Goal: Task Accomplishment & Management: Use online tool/utility

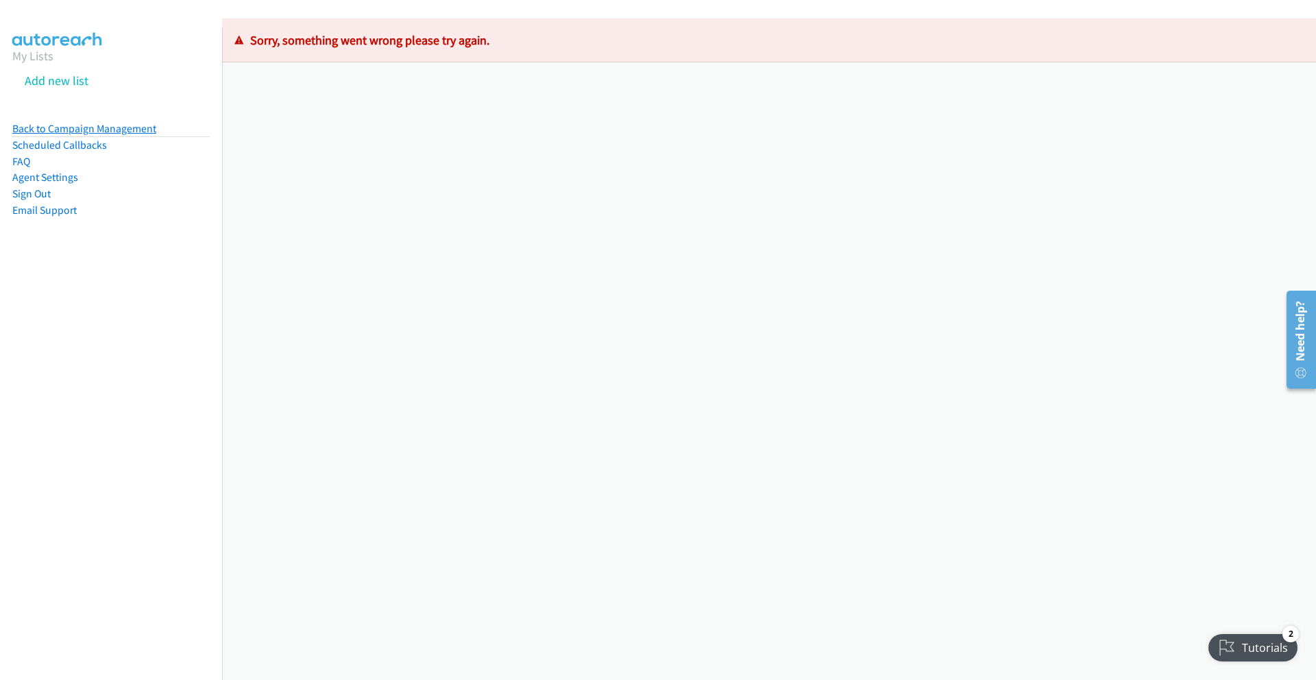
click at [30, 128] on link "Back to Campaign Management" at bounding box center [84, 128] width 144 height 13
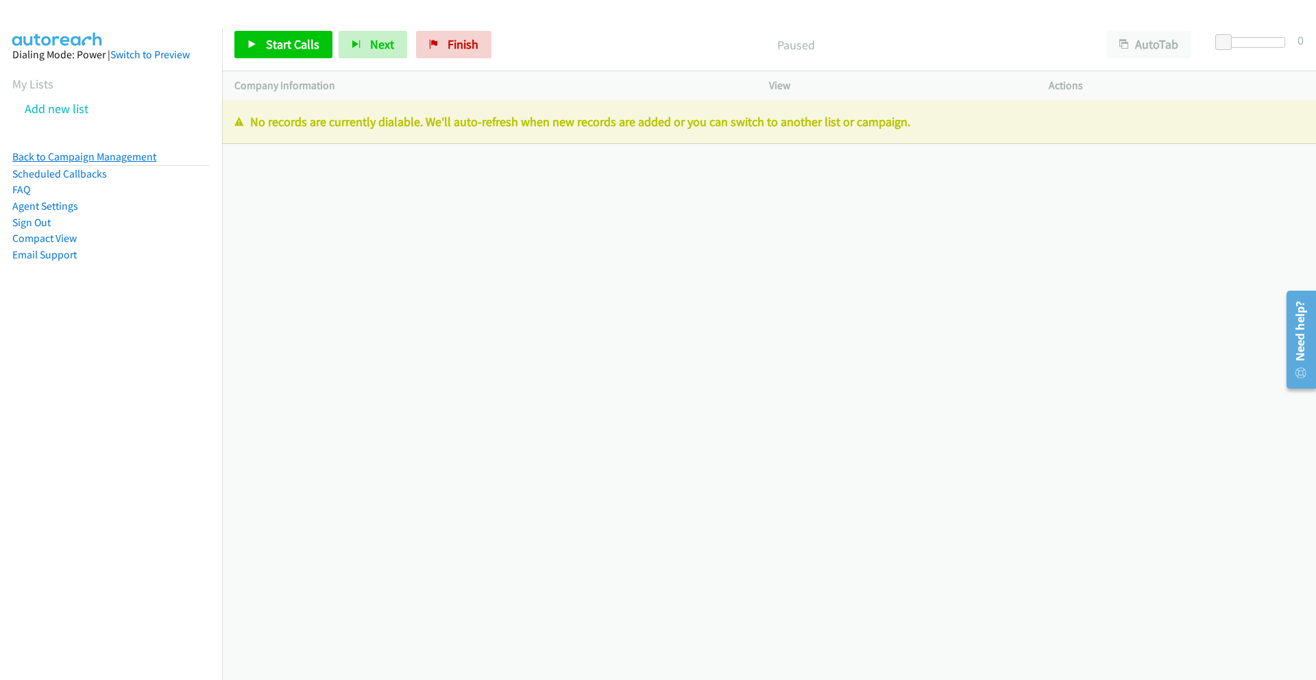
click at [50, 152] on link "Back to Campaign Management" at bounding box center [84, 156] width 144 height 13
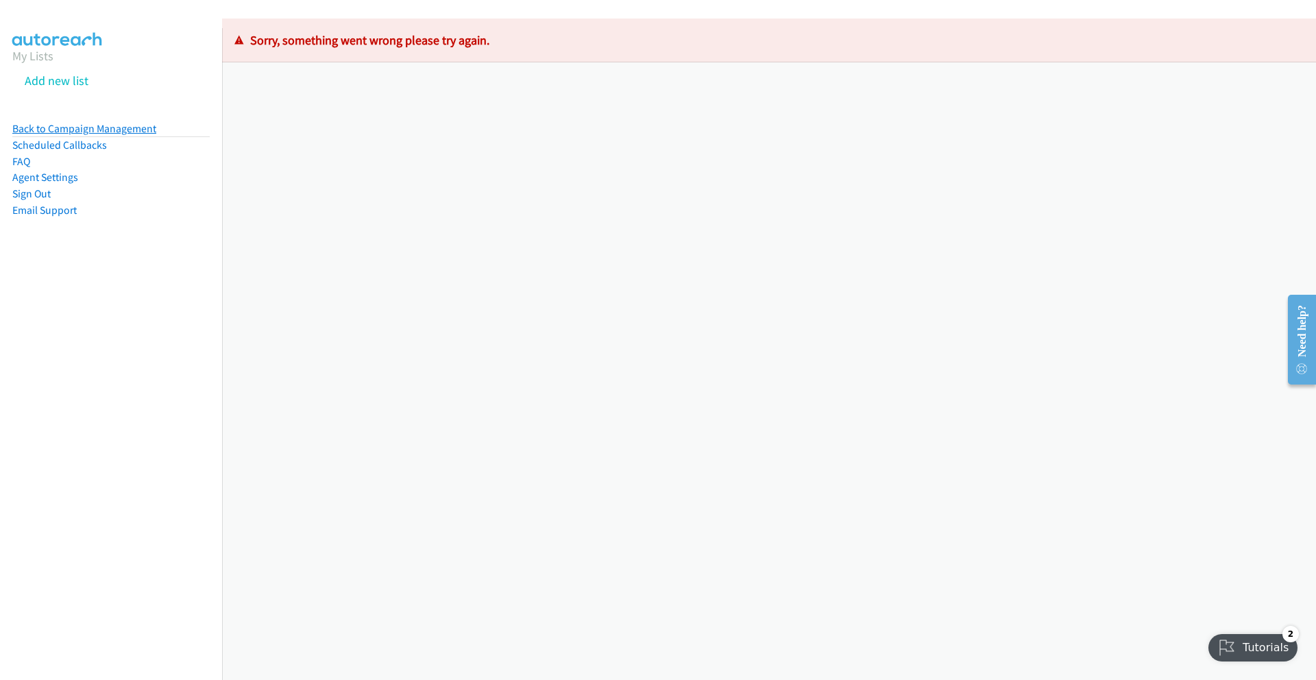
click at [62, 125] on link "Back to Campaign Management" at bounding box center [84, 128] width 144 height 13
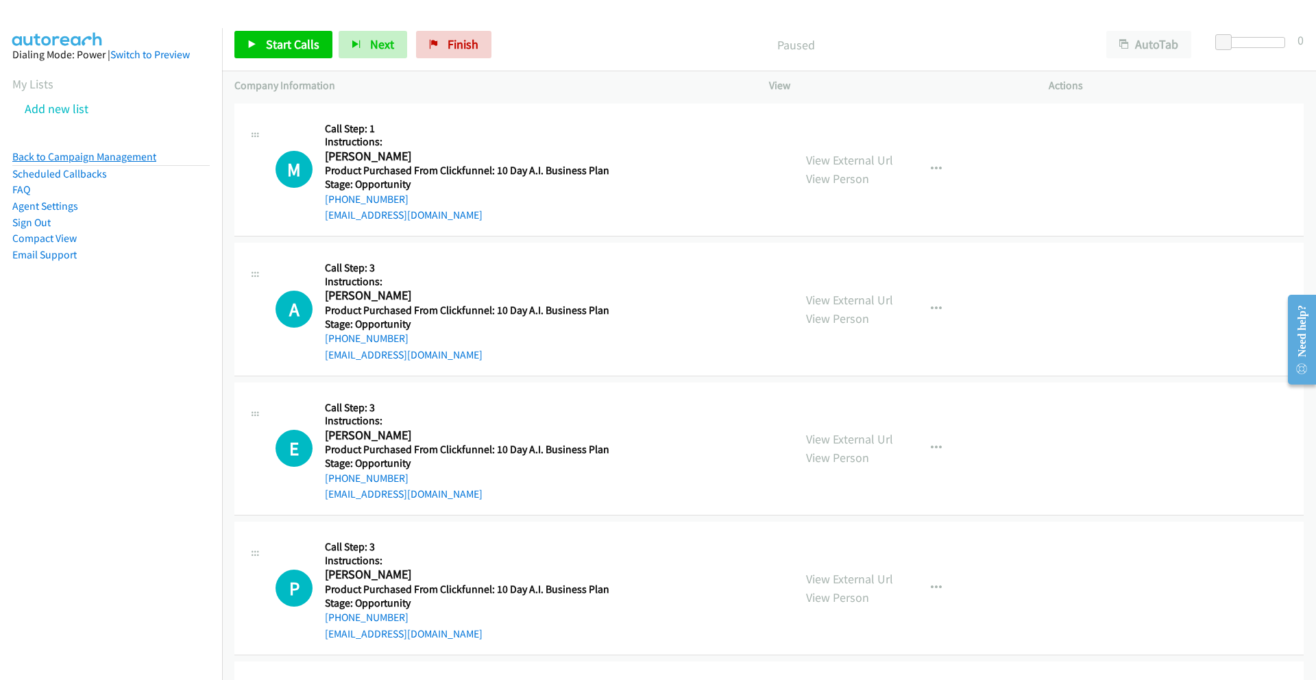
click at [93, 156] on link "Back to Campaign Management" at bounding box center [84, 156] width 144 height 13
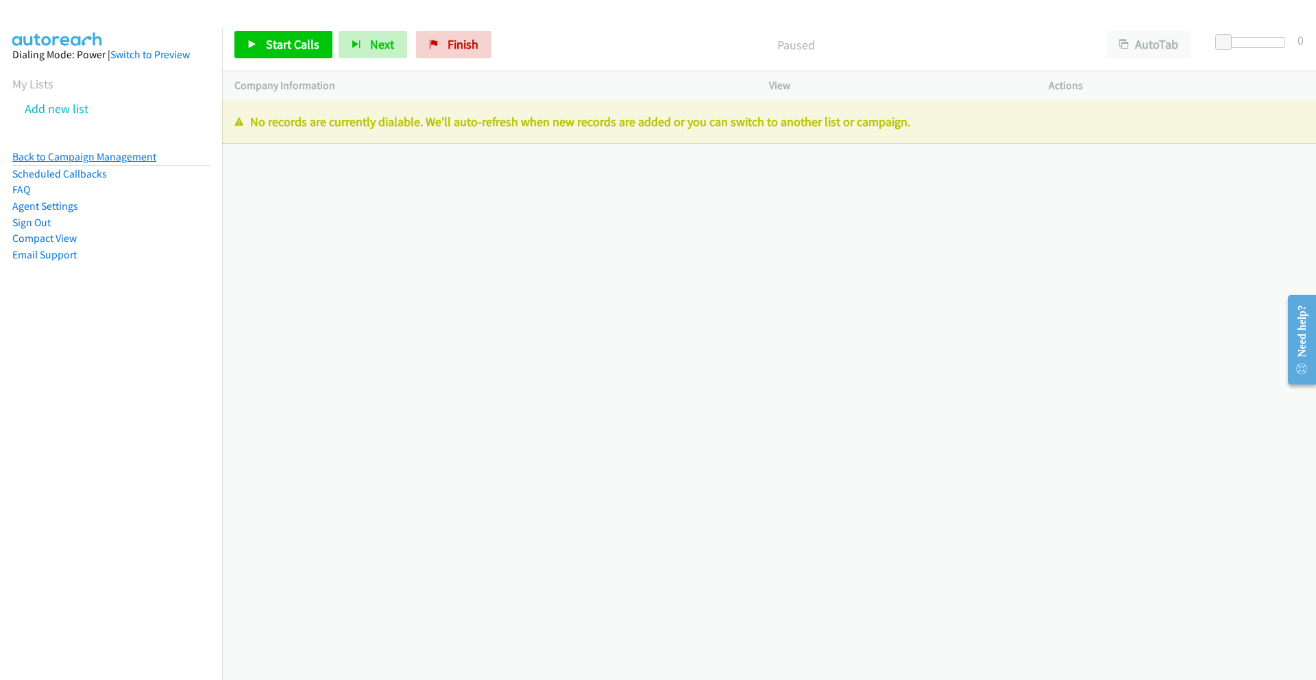
click at [125, 158] on link "Back to Campaign Management" at bounding box center [84, 156] width 144 height 13
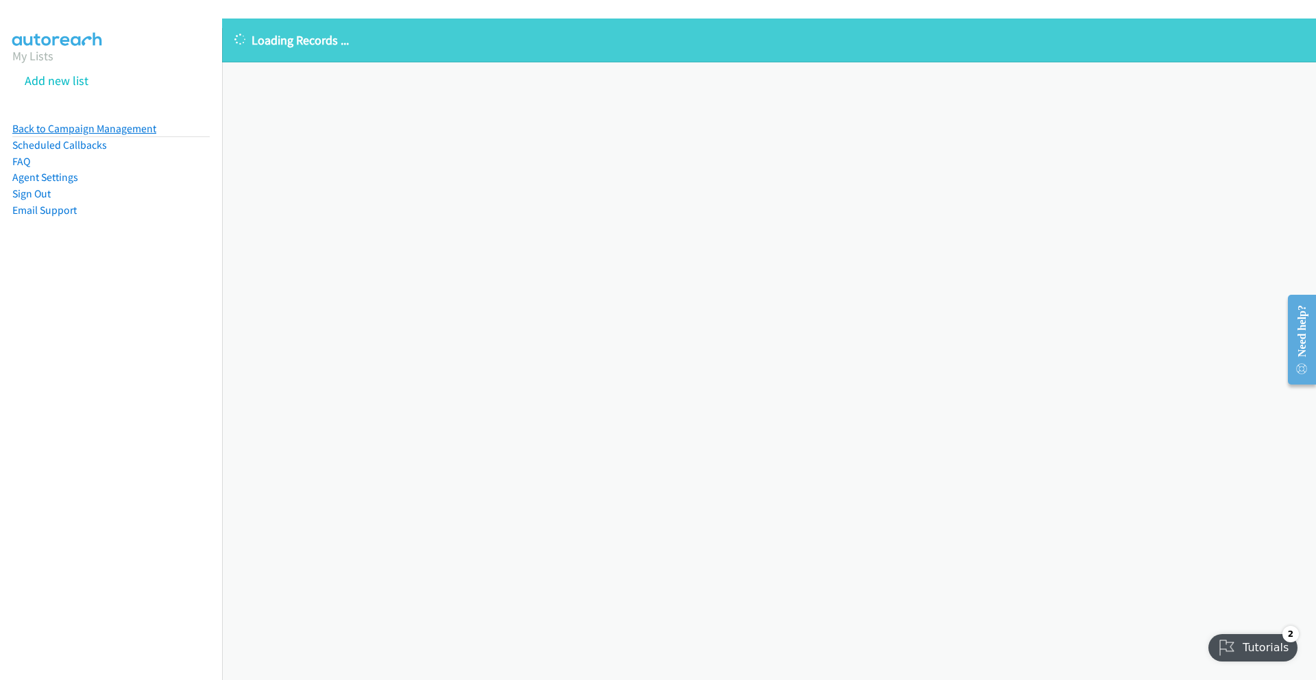
click at [59, 127] on link "Back to Campaign Management" at bounding box center [84, 128] width 144 height 13
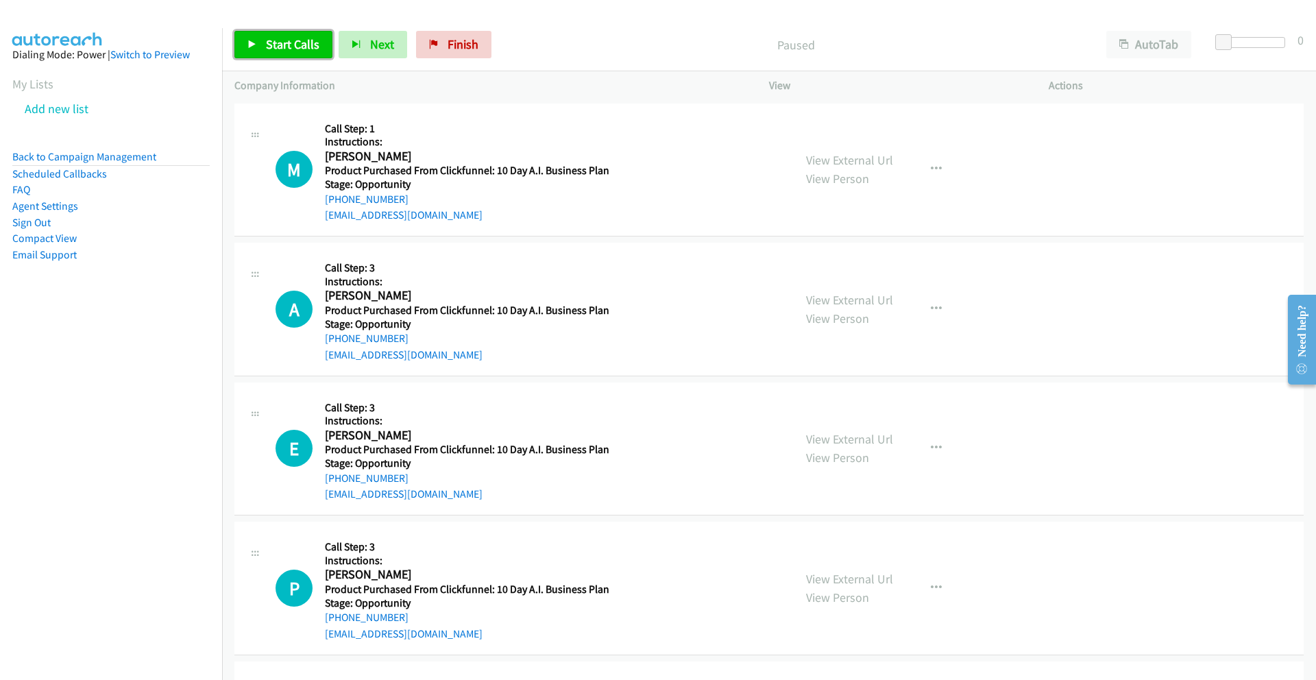
click at [269, 42] on span "Start Calls" at bounding box center [292, 44] width 53 height 16
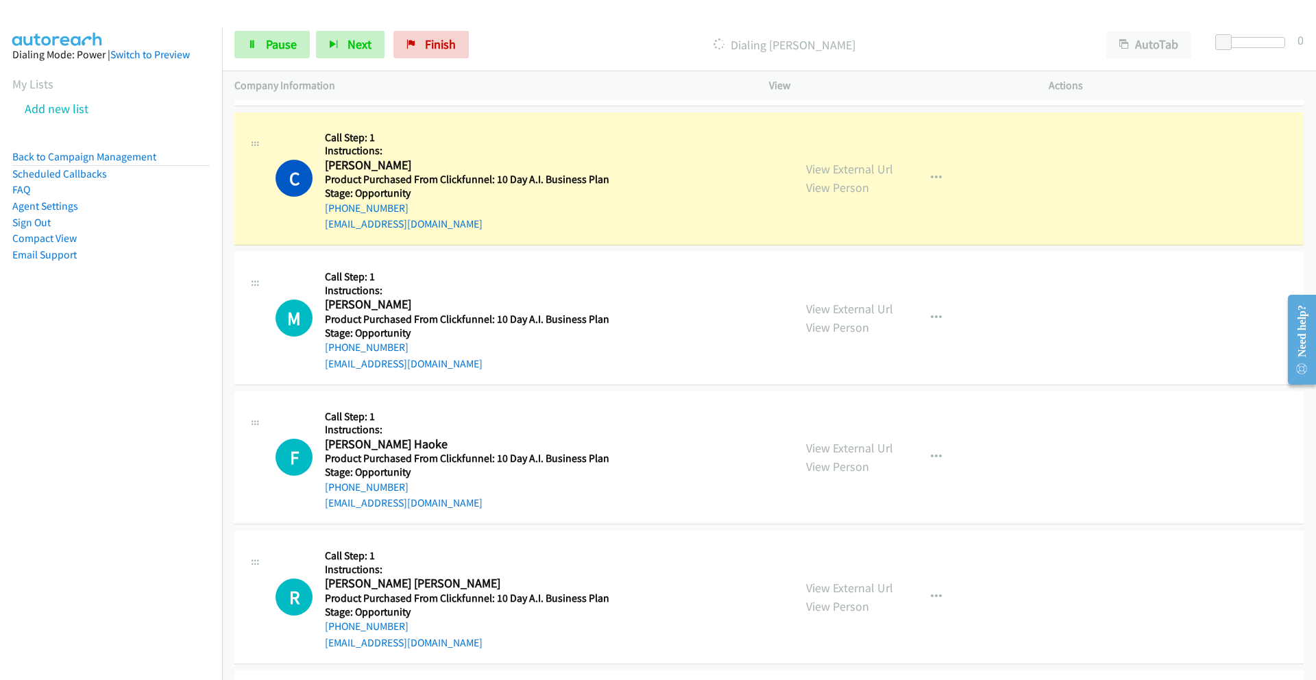
scroll to position [2693, 0]
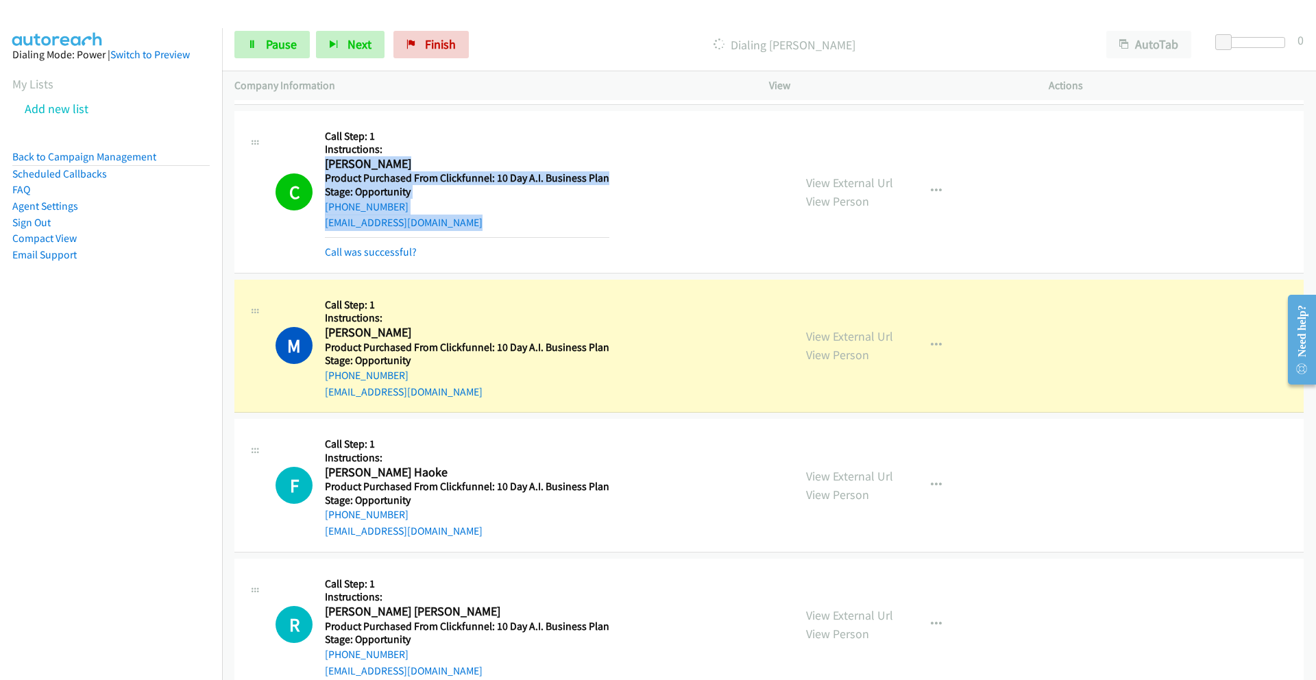
drag, startPoint x: 327, startPoint y: 165, endPoint x: 509, endPoint y: 226, distance: 192.1
click at [509, 226] on div "Callback Scheduled Call Step: 1 Instructions: Carolyn Anderson America/Los_Ange…" at bounding box center [467, 191] width 285 height 137
copy div "Carolyn Anderson America/Los_Angeles Product Purchased From Clickfunnel: 10 Day…"
click at [374, 250] on link "Call was successful?" at bounding box center [371, 251] width 92 height 13
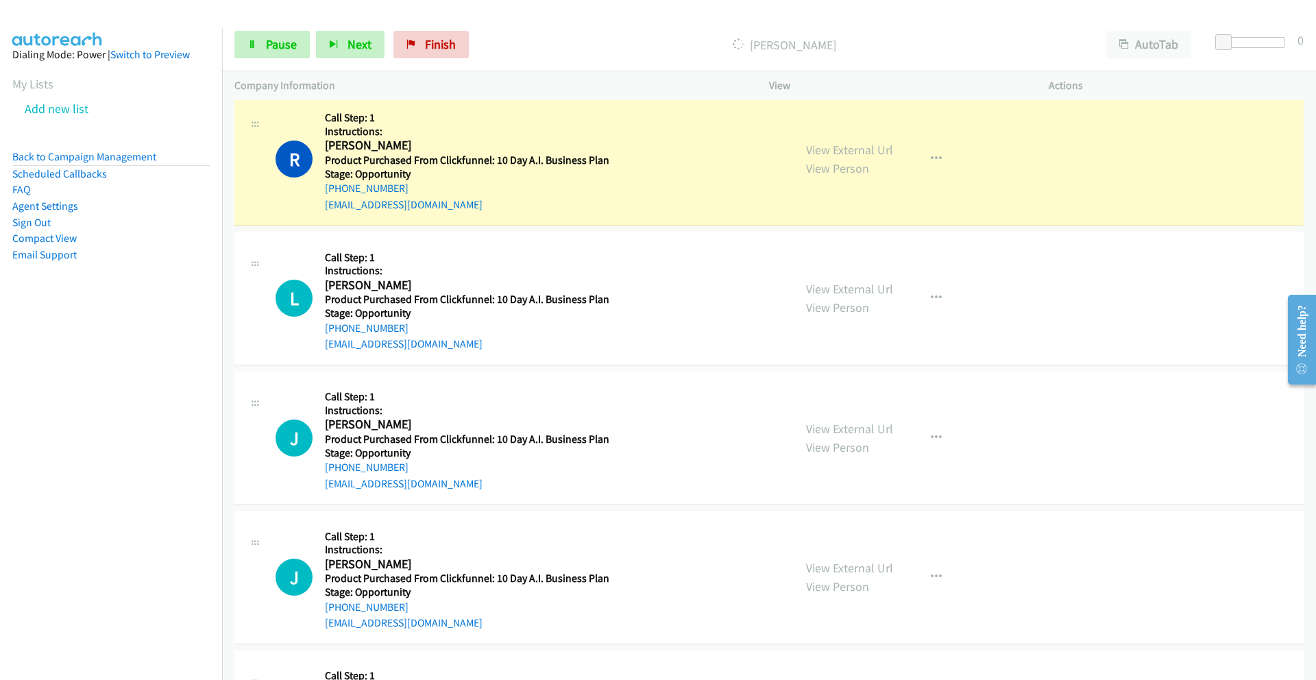
scroll to position [4192, 0]
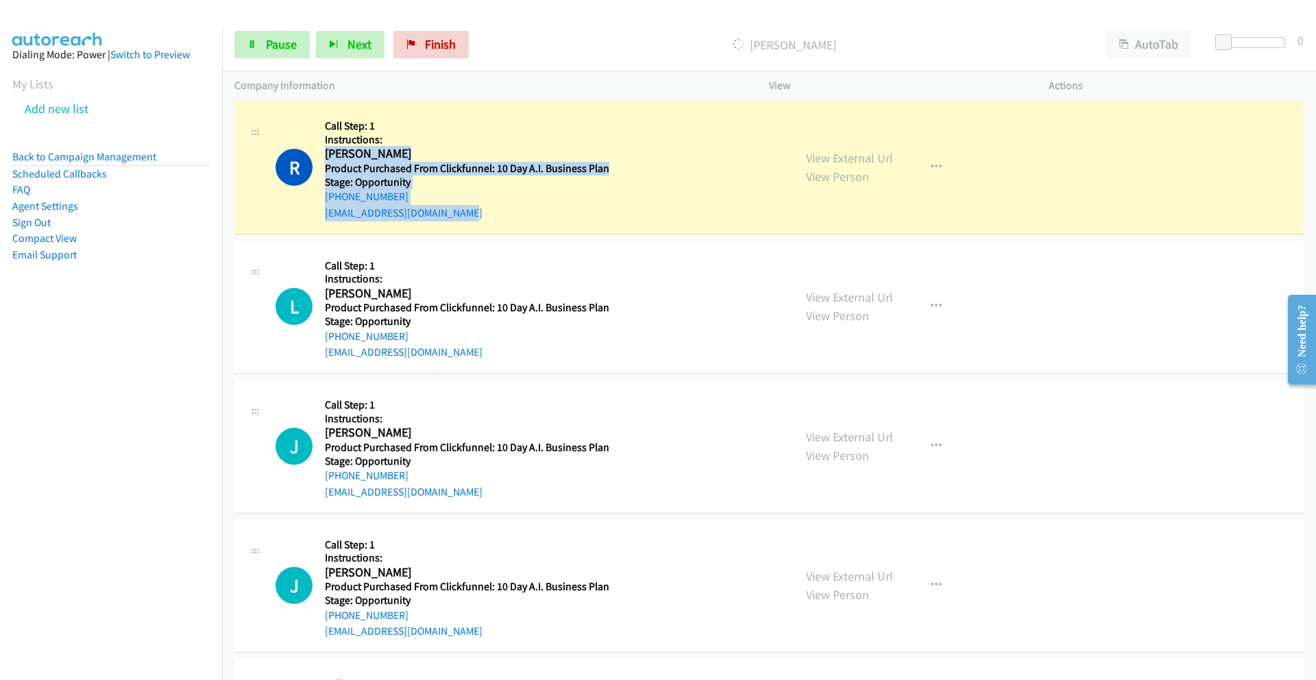
drag, startPoint x: 326, startPoint y: 153, endPoint x: 519, endPoint y: 234, distance: 209.6
click at [519, 234] on td "R Callback Scheduled Call Step: 1 Instructions: Richard Gonzales America/Los_An…" at bounding box center [769, 168] width 1094 height 140
copy div "Richard Gonzales America/Los_Angeles Product Purchased From Clickfunnel: 10 Day…"
click at [477, 210] on div "realgoodjumpstart@gmail.com" at bounding box center [467, 213] width 285 height 16
drag, startPoint x: 463, startPoint y: 211, endPoint x: 325, endPoint y: 156, distance: 148.3
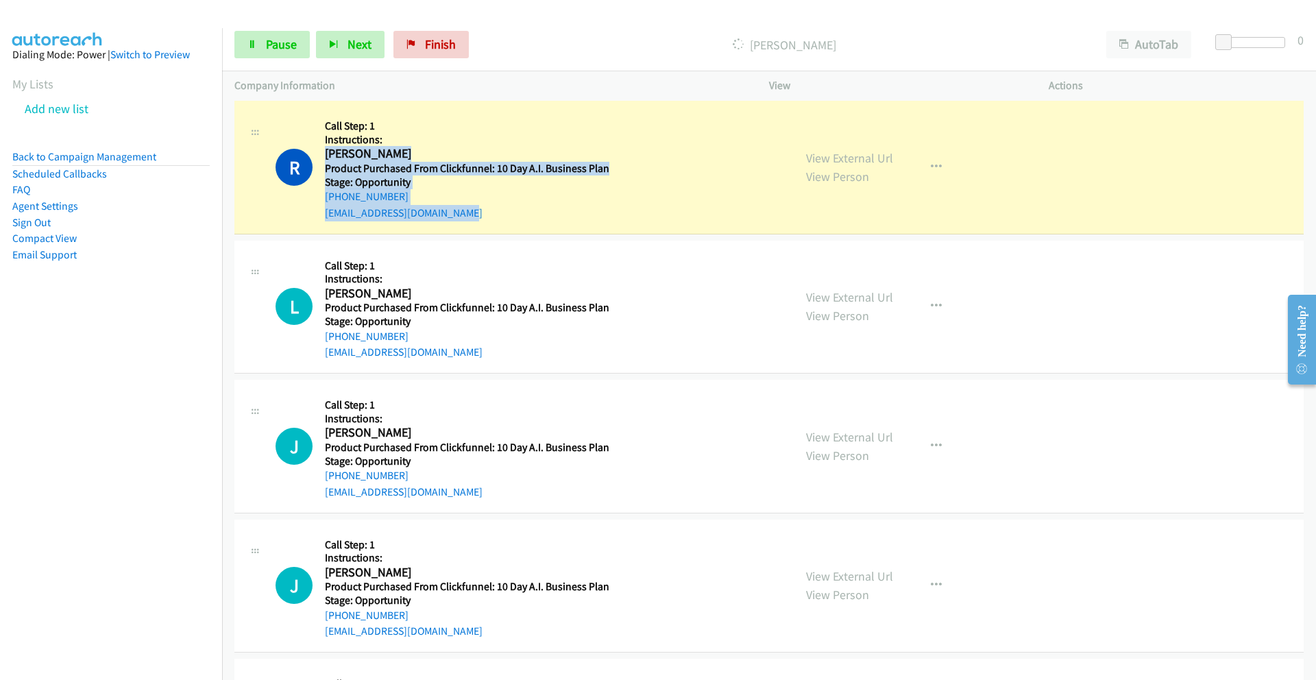
click at [325, 156] on div "Callback Scheduled Call Step: 1 Instructions: Richard Gonzales America/Los_Ange…" at bounding box center [467, 167] width 285 height 108
copy div "Richard Gonzales America/Los_Angeles Product Purchased From Clickfunnel: 10 Day…"
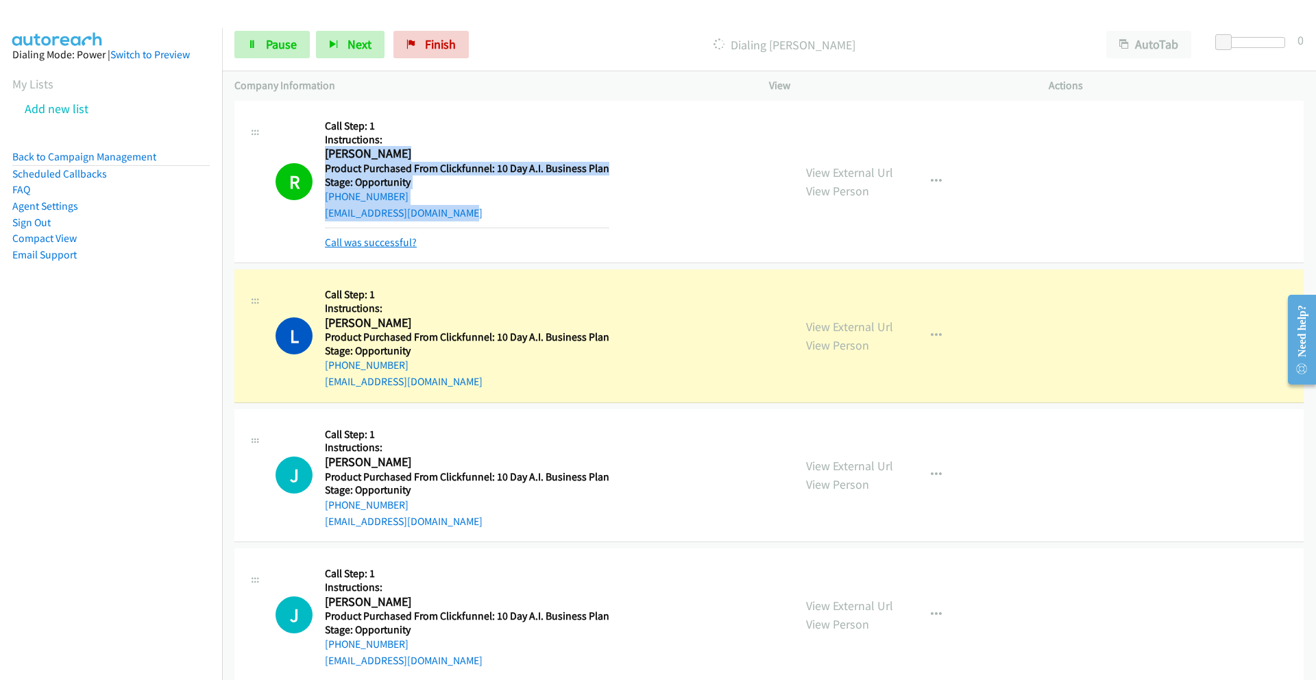
click at [400, 244] on link "Call was successful?" at bounding box center [371, 242] width 92 height 13
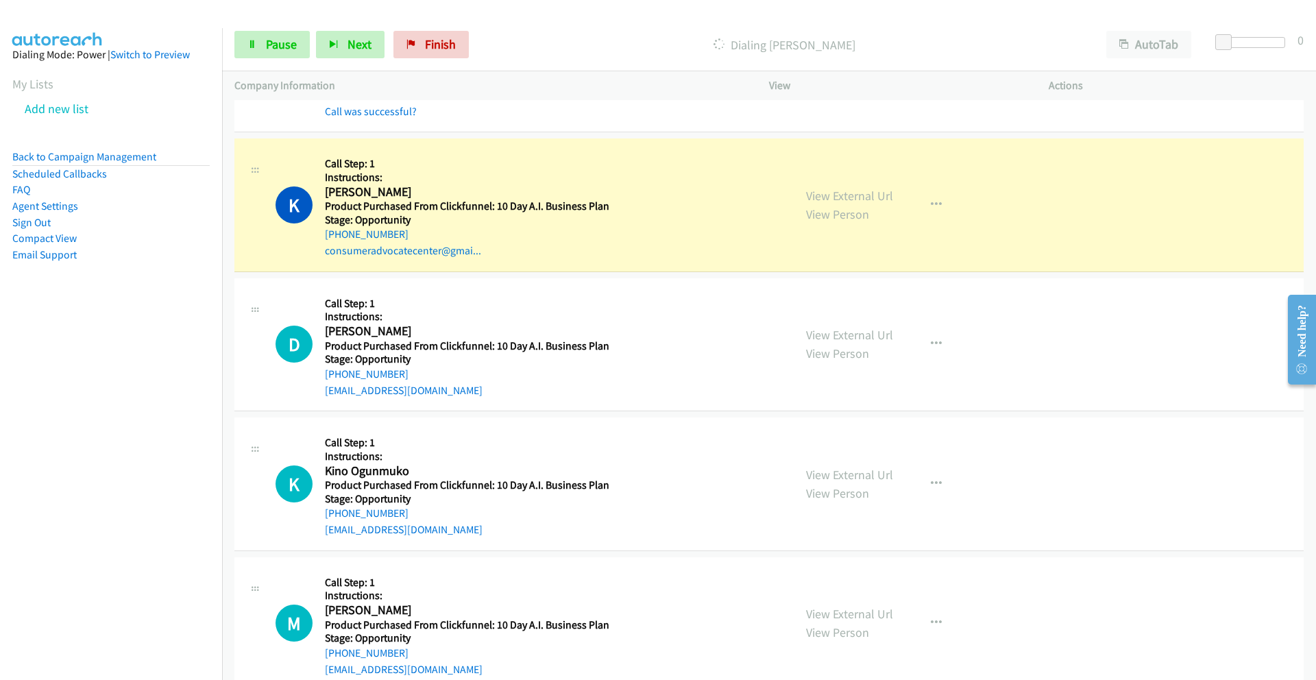
scroll to position [5153, 0]
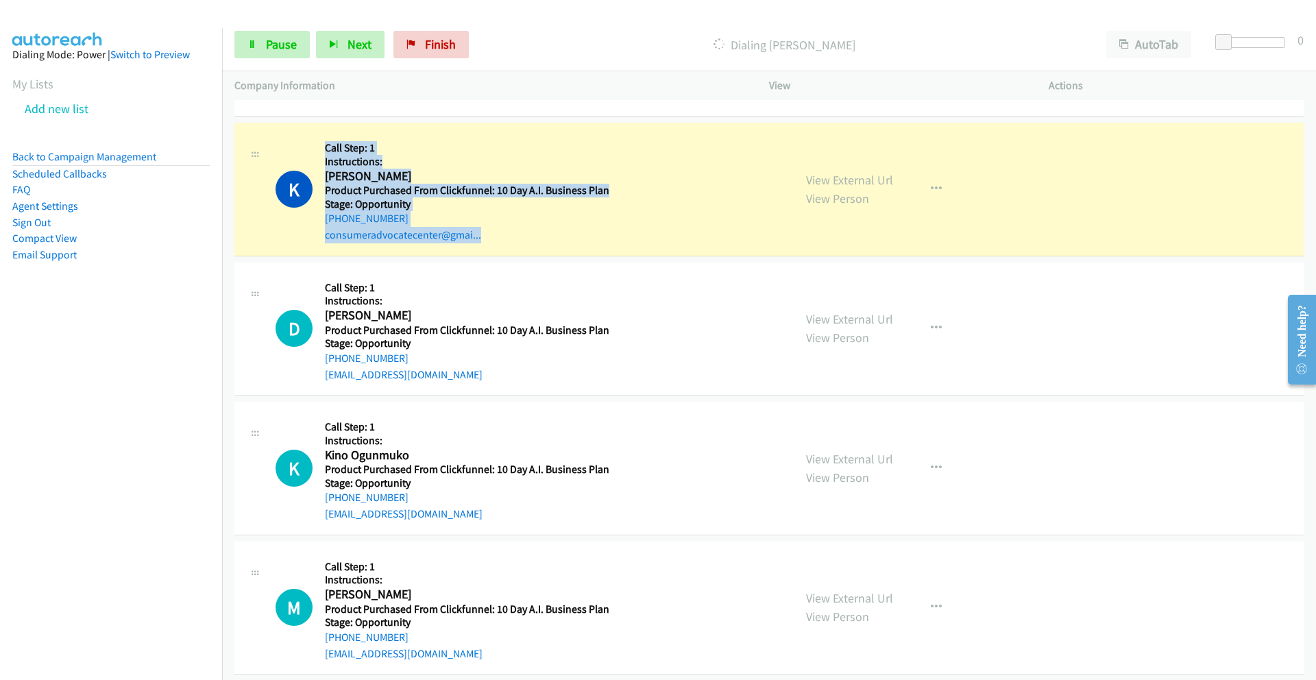
drag, startPoint x: 326, startPoint y: 149, endPoint x: 507, endPoint y: 237, distance: 200.9
click at [507, 236] on div "Callback Scheduled Call Step: 1 Instructions: Ken La Mothe America/Chicago Prod…" at bounding box center [467, 189] width 285 height 108
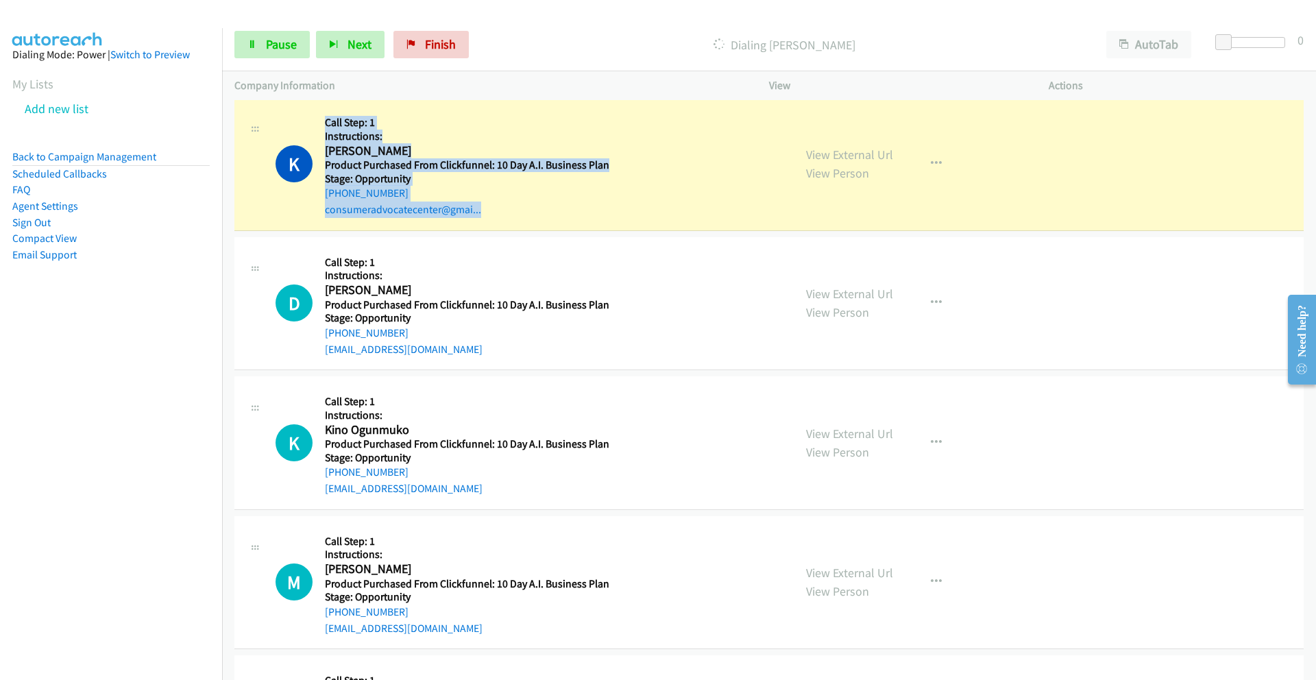
scroll to position [5185, 0]
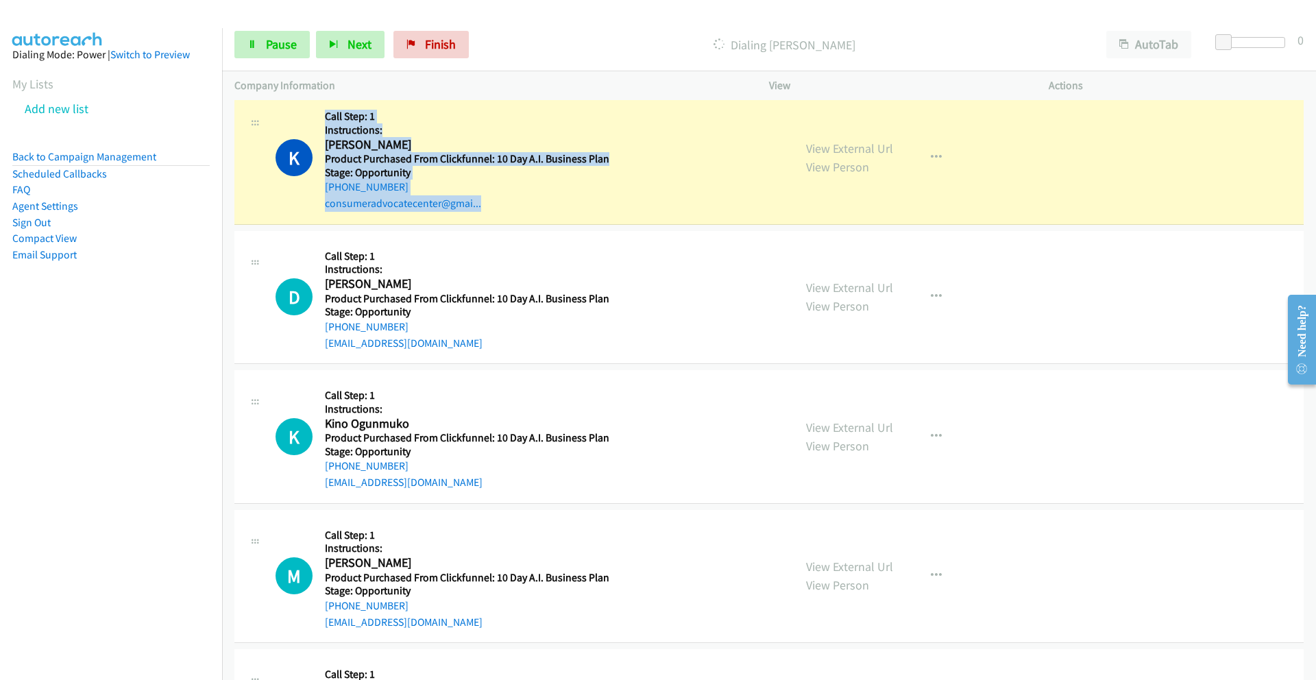
copy div "Call Step: 1 Instructions: Ken La Mothe America/Chicago Product Purchased From …"
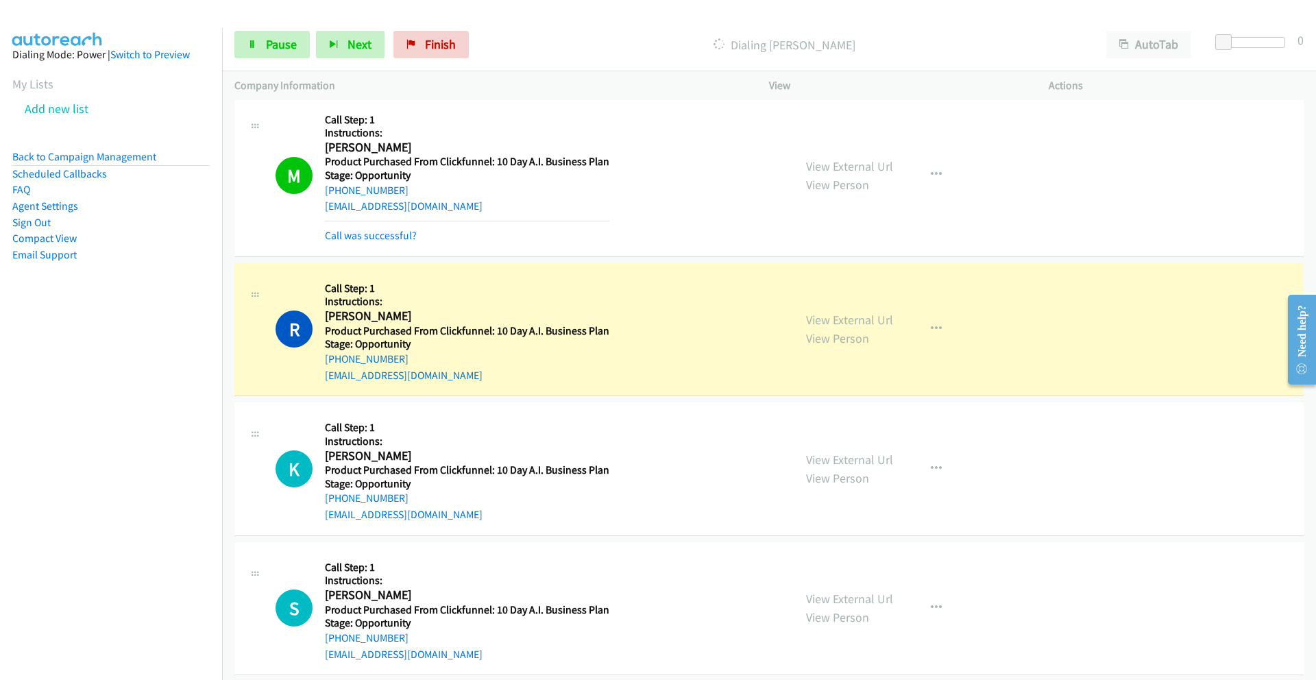
scroll to position [5707, 0]
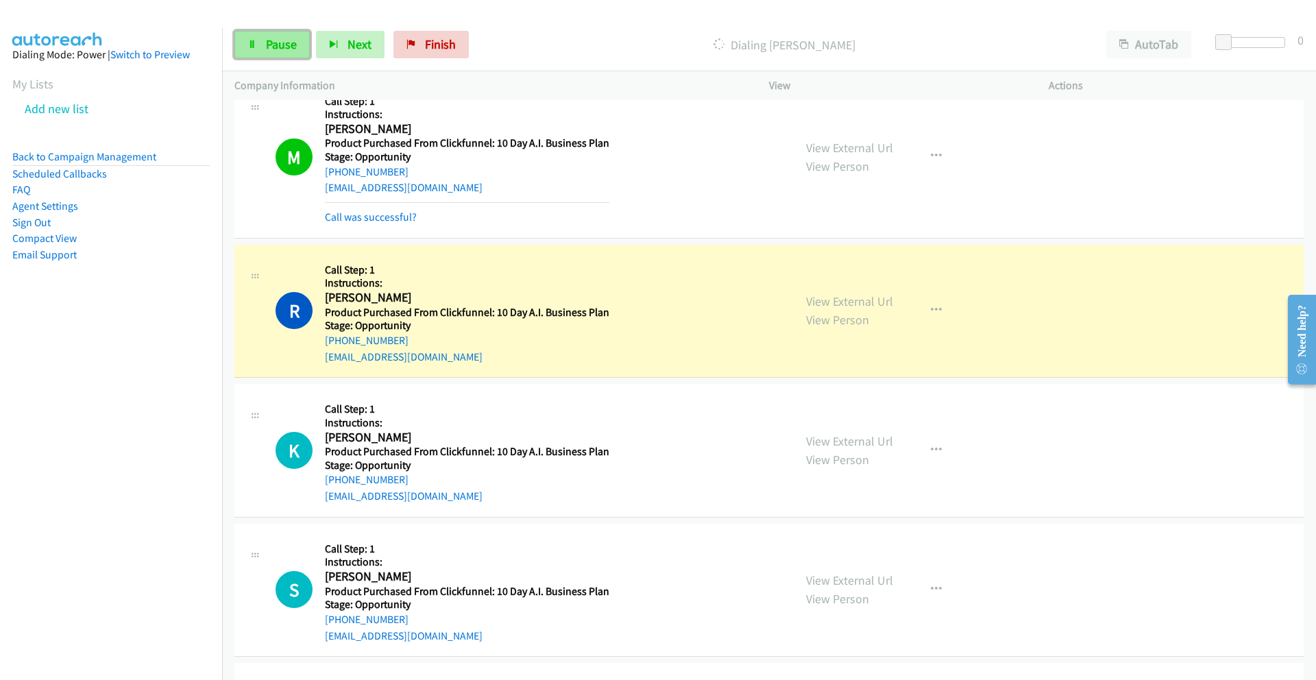
click at [284, 45] on span "Pause" at bounding box center [281, 44] width 31 height 16
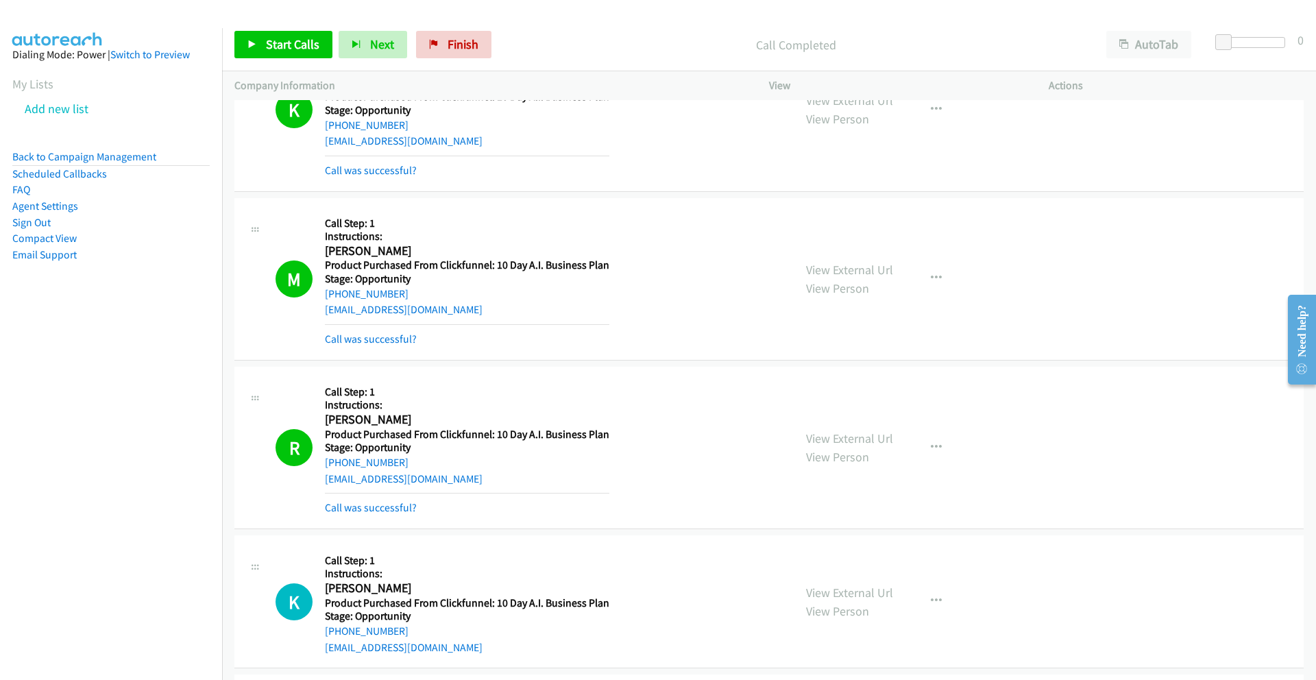
scroll to position [5585, 0]
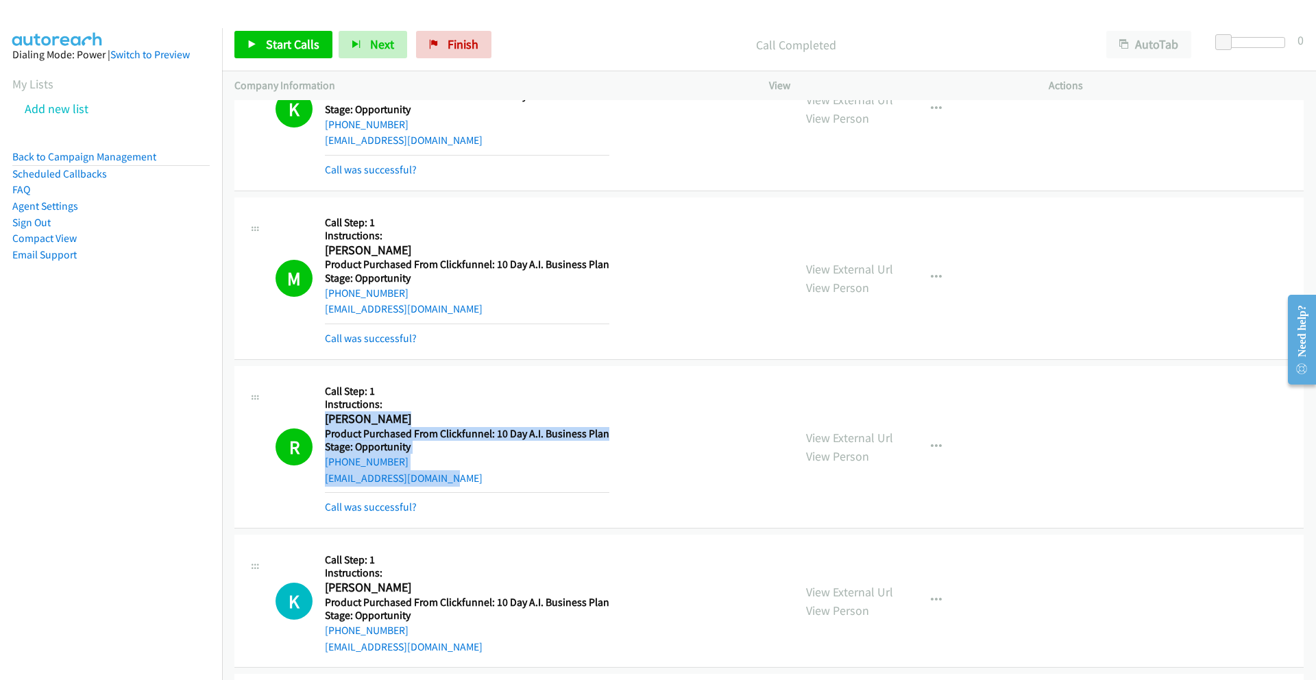
drag, startPoint x: 326, startPoint y: 418, endPoint x: 469, endPoint y: 479, distance: 154.9
click at [469, 479] on div "Callback Scheduled Call Step: 1 Instructions: Rashead Pegram America/New_York P…" at bounding box center [467, 446] width 285 height 137
copy div "Rashead Pegram America/New_York Product Purchased From Clickfunnel: 10 Day A.I.…"
click at [399, 505] on link "Call was successful?" at bounding box center [371, 507] width 92 height 13
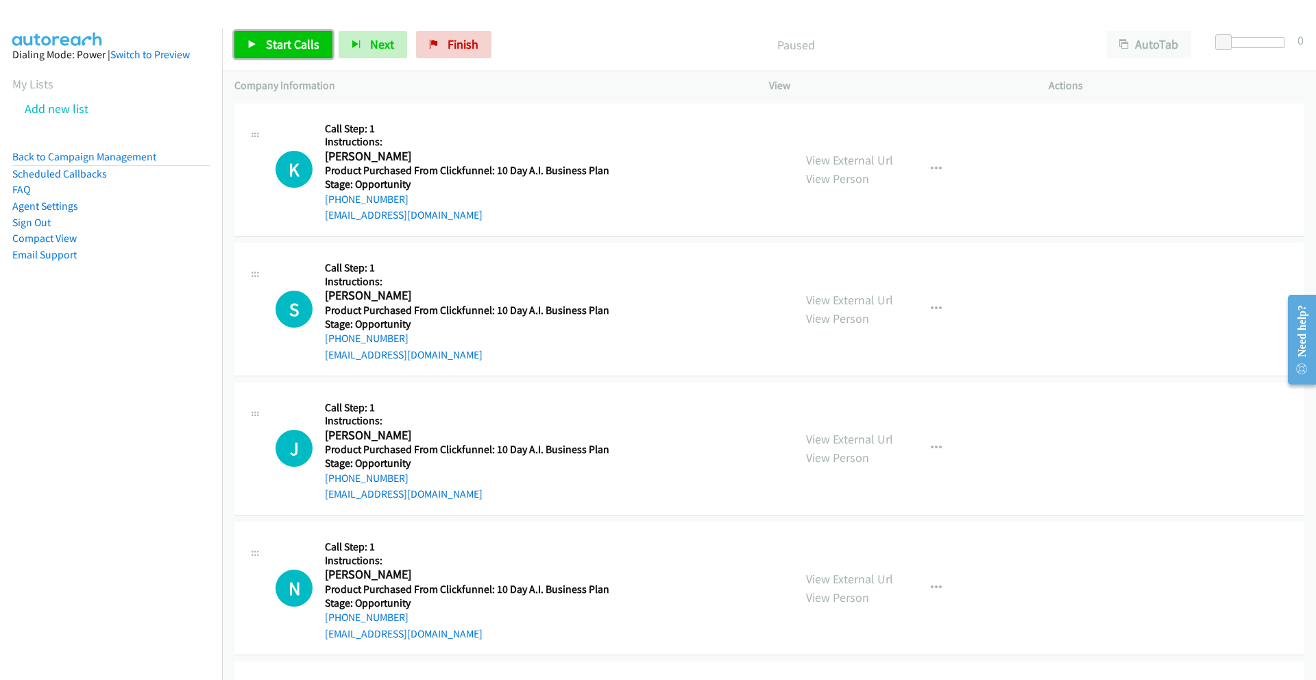
click at [266, 48] on span "Start Calls" at bounding box center [292, 44] width 53 height 16
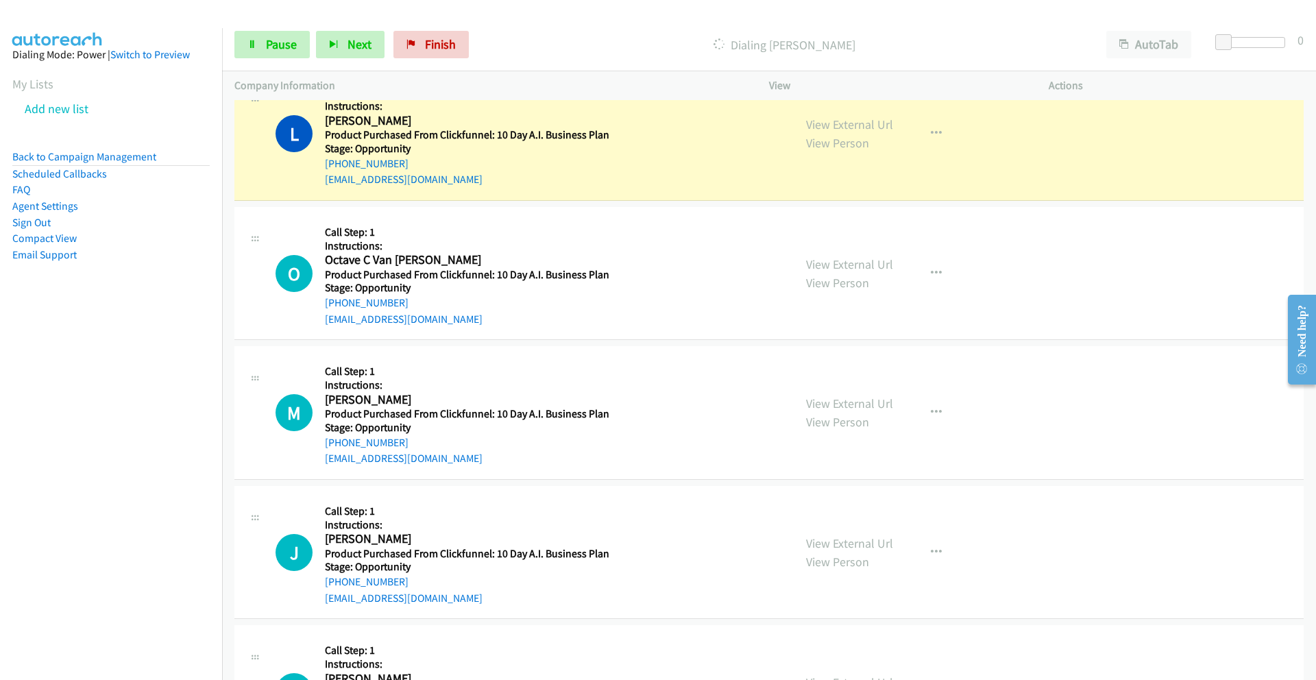
scroll to position [3916, 0]
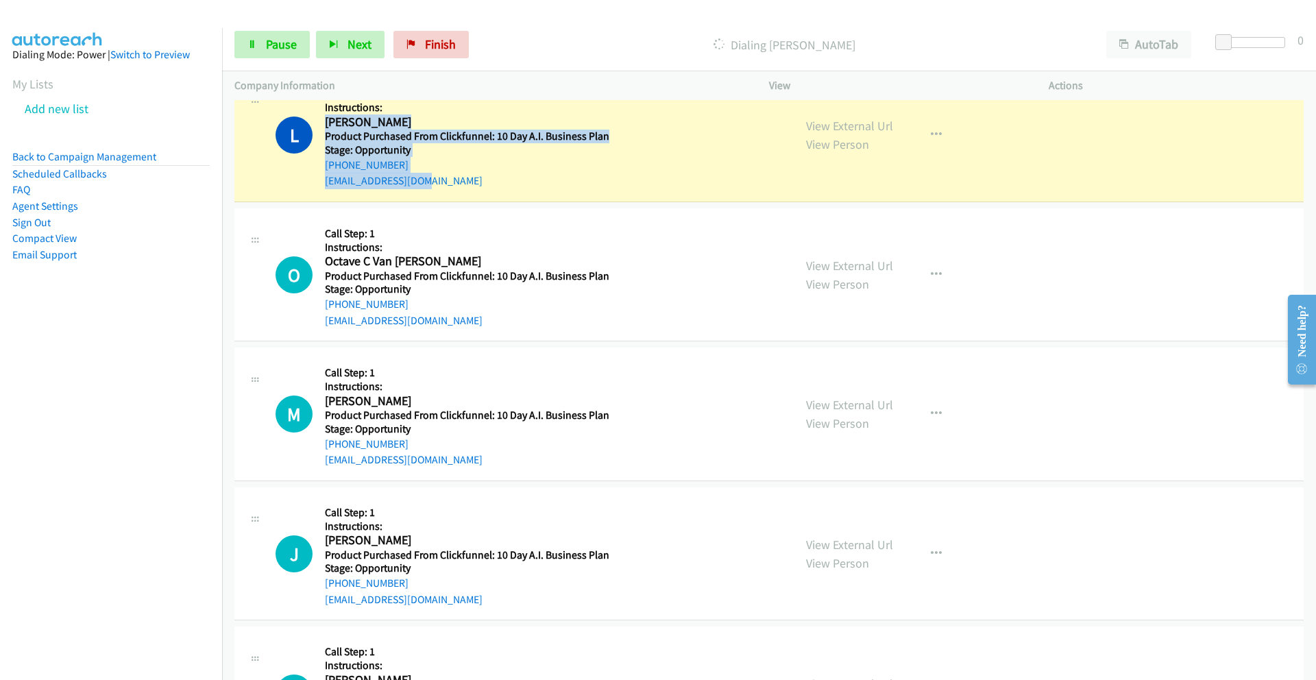
drag, startPoint x: 326, startPoint y: 121, endPoint x: 445, endPoint y: 178, distance: 131.6
click at [445, 178] on div "Callback Scheduled Call Step: 1 Instructions: Luqman Adeyemo America/Chicago Pr…" at bounding box center [467, 135] width 285 height 108
copy div "Luqman Adeyemo America/Chicago Product Purchased From Clickfunnel: 10 Day A.I. …"
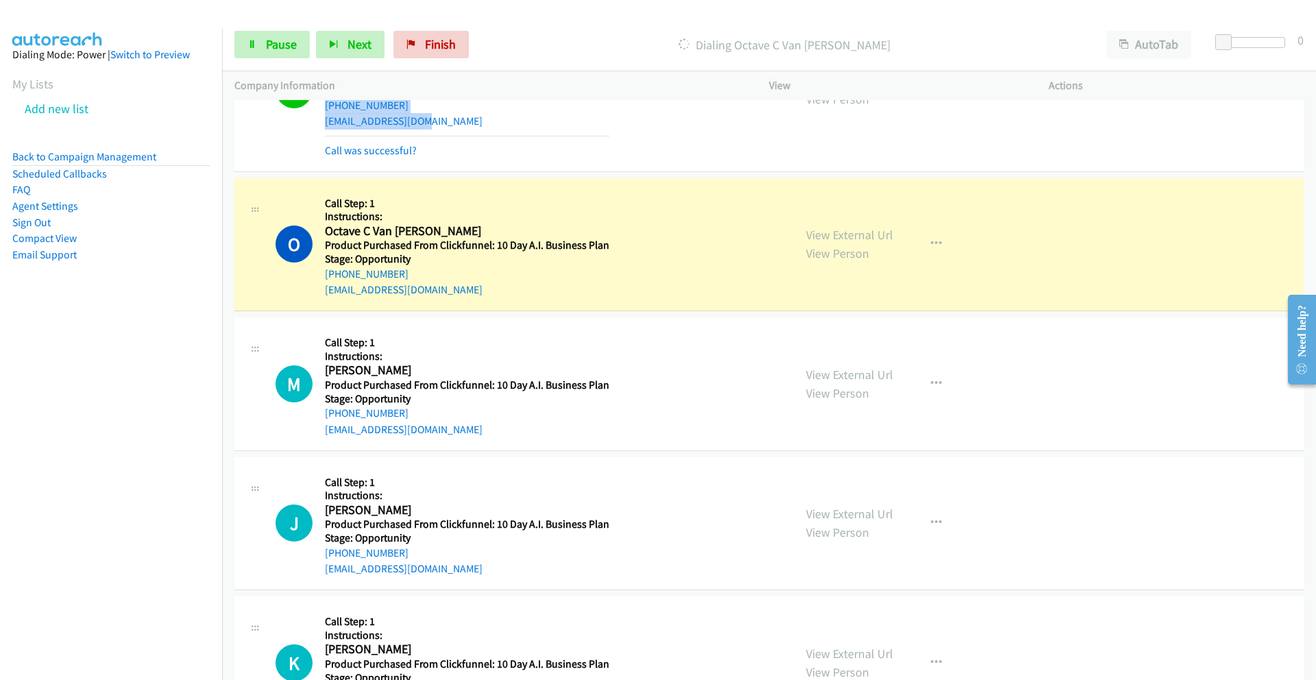
scroll to position [3995, 0]
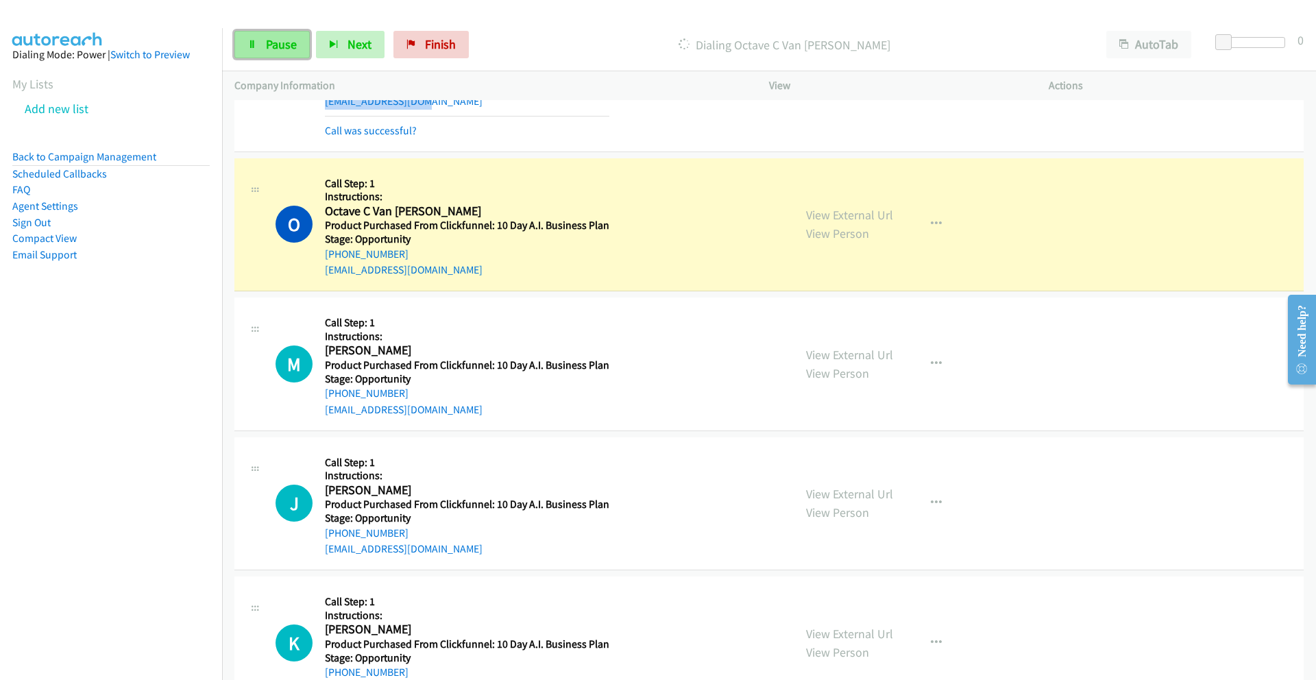
click at [273, 47] on span "Pause" at bounding box center [281, 44] width 31 height 16
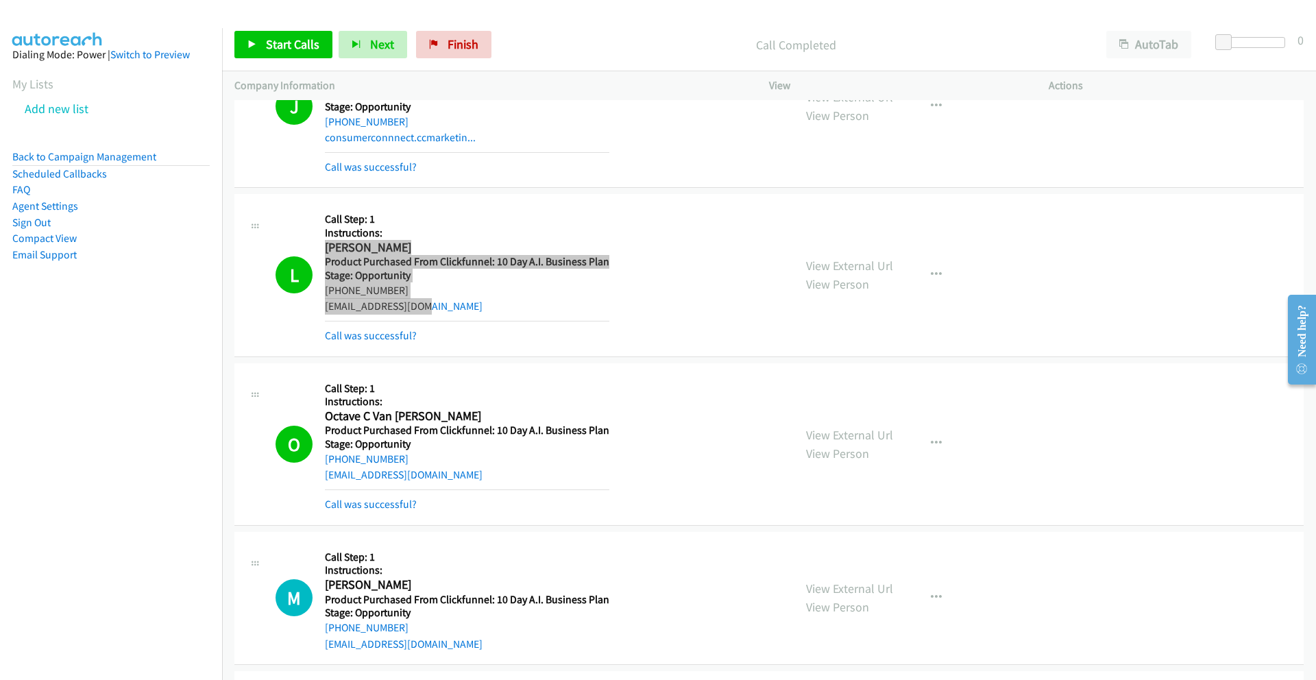
scroll to position [3789, 0]
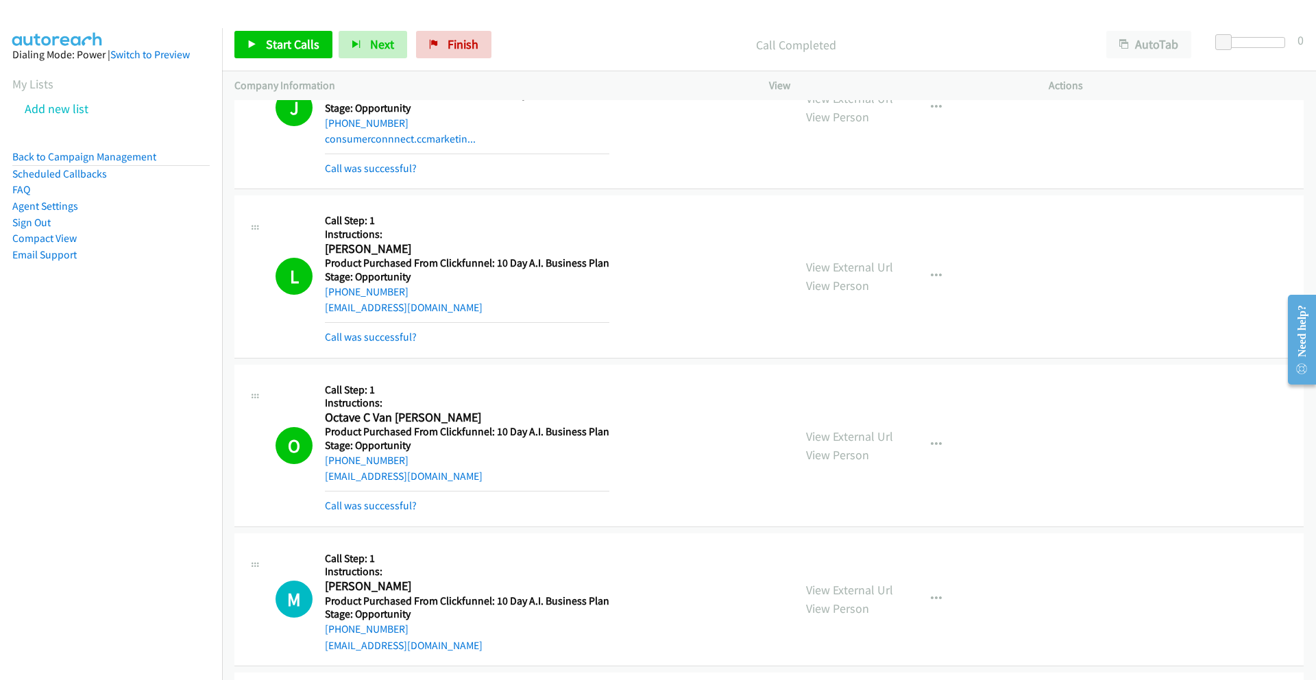
click at [411, 291] on div "+1 281-704-5357" at bounding box center [467, 292] width 285 height 16
drag, startPoint x: 402, startPoint y: 291, endPoint x: 327, endPoint y: 297, distance: 75.0
click at [327, 297] on div "+1 281-704-5357" at bounding box center [467, 292] width 285 height 16
copy link "+1 281-704-5357"
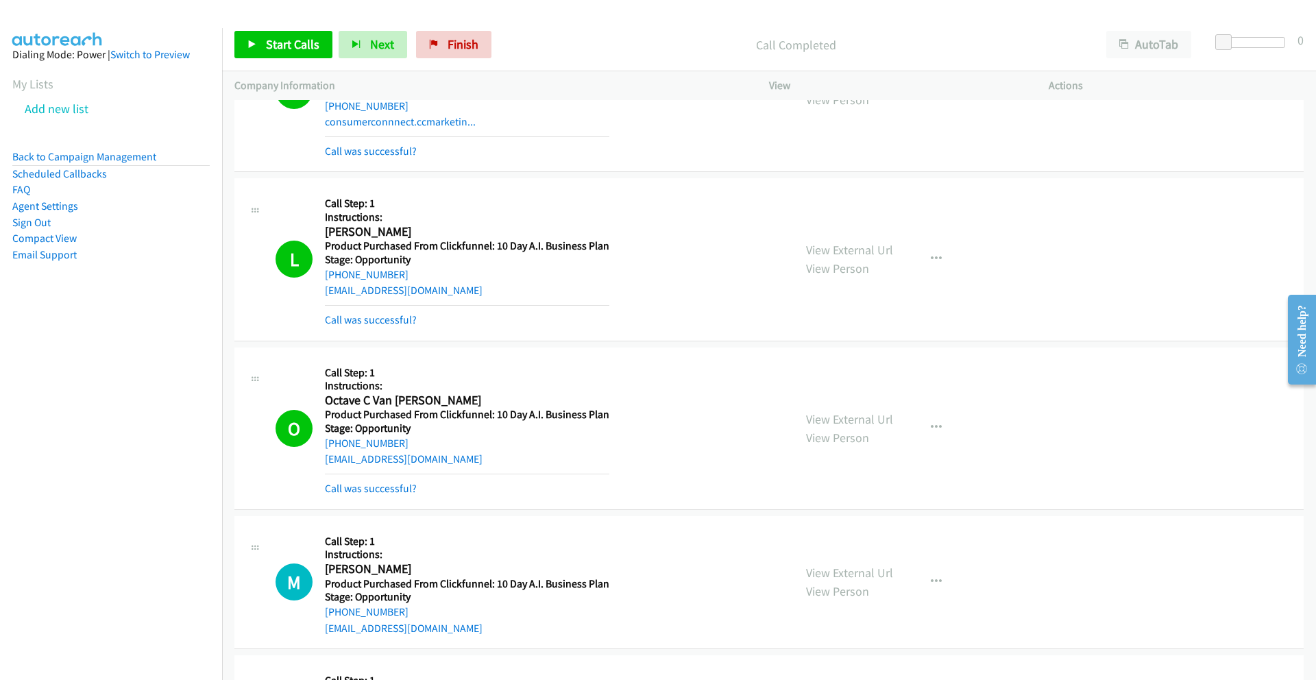
scroll to position [3807, 0]
click at [297, 47] on span "Start Calls" at bounding box center [292, 44] width 53 height 16
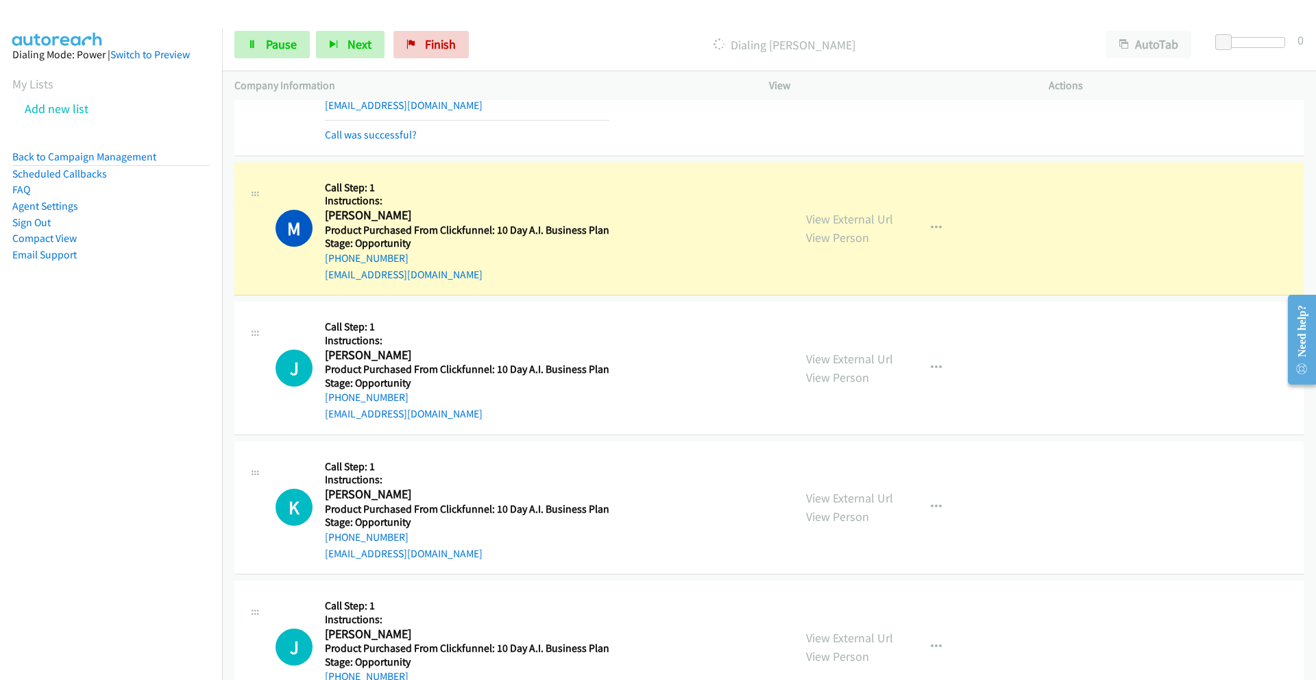
scroll to position [4161, 0]
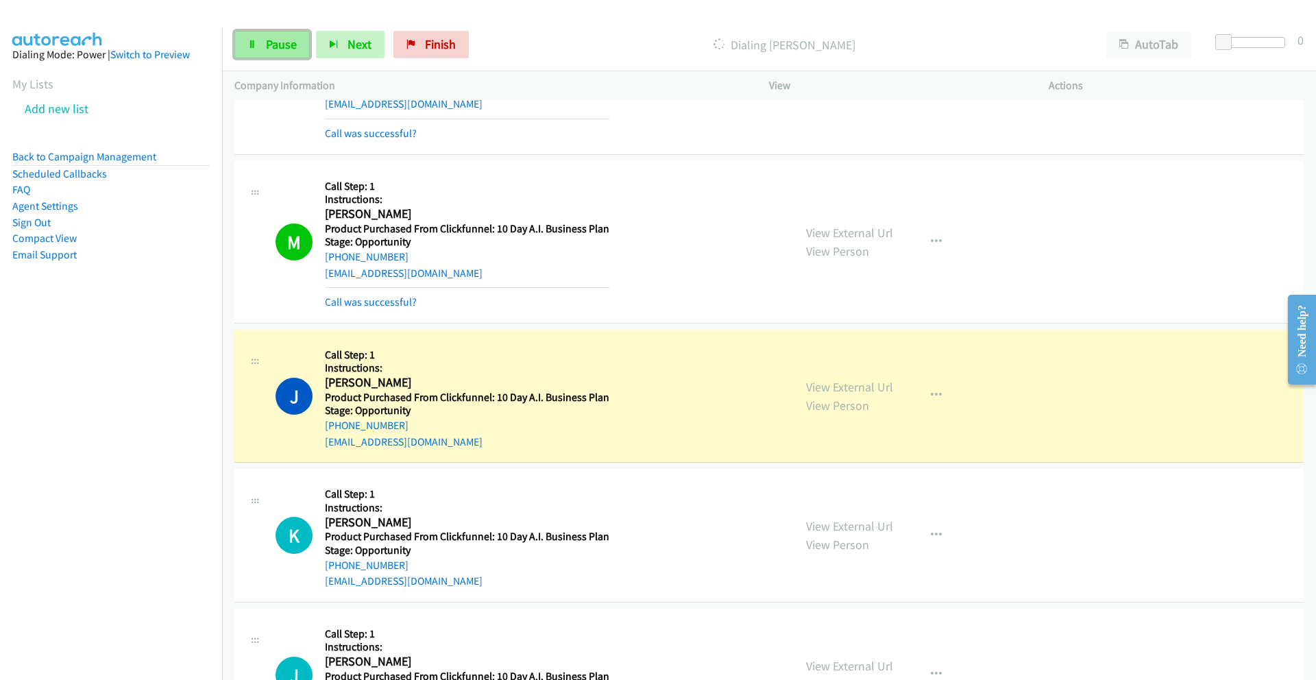
click at [287, 43] on span "Pause" at bounding box center [281, 44] width 31 height 16
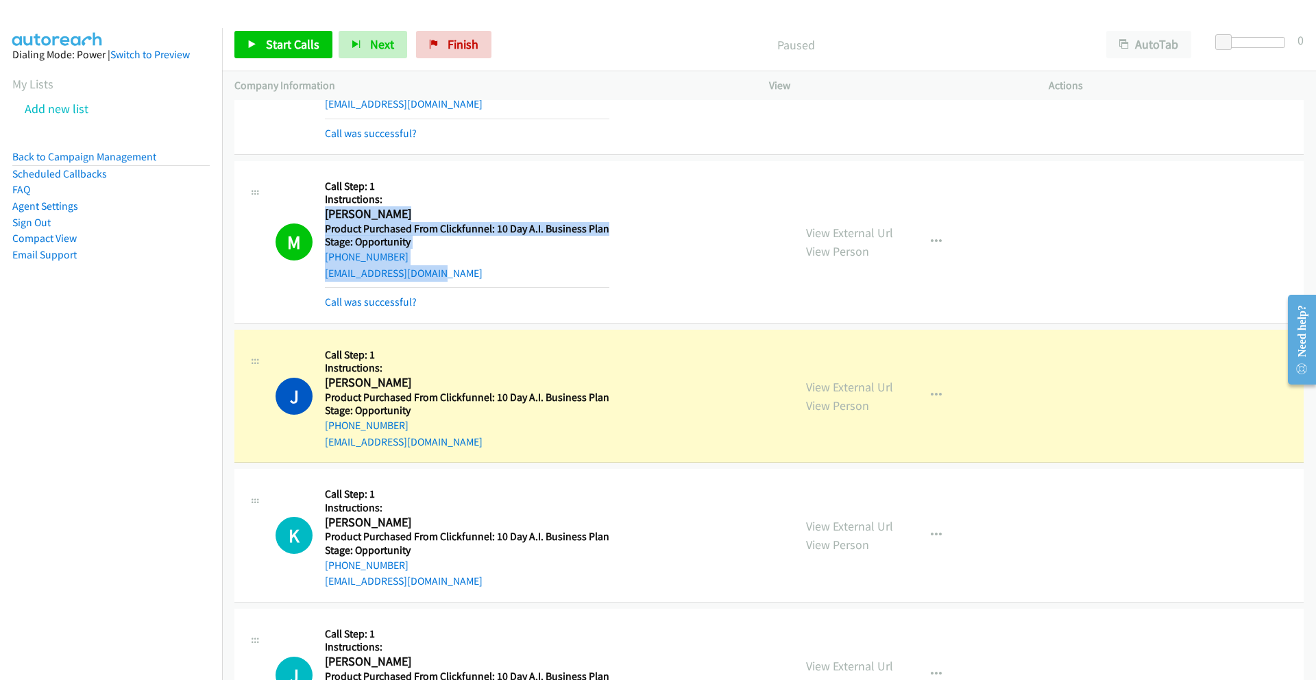
drag, startPoint x: 461, startPoint y: 273, endPoint x: 317, endPoint y: 215, distance: 155.3
click at [317, 215] on div "M Callback Scheduled Call Step: 1 Instructions: Margarita Chacon America/Chicag…" at bounding box center [529, 241] width 506 height 137
copy div "Margarita Chacon America/Chicago Product Purchased From Clickfunnel: 10 Day A.I…"
click at [382, 303] on link "Call was successful?" at bounding box center [371, 302] width 92 height 13
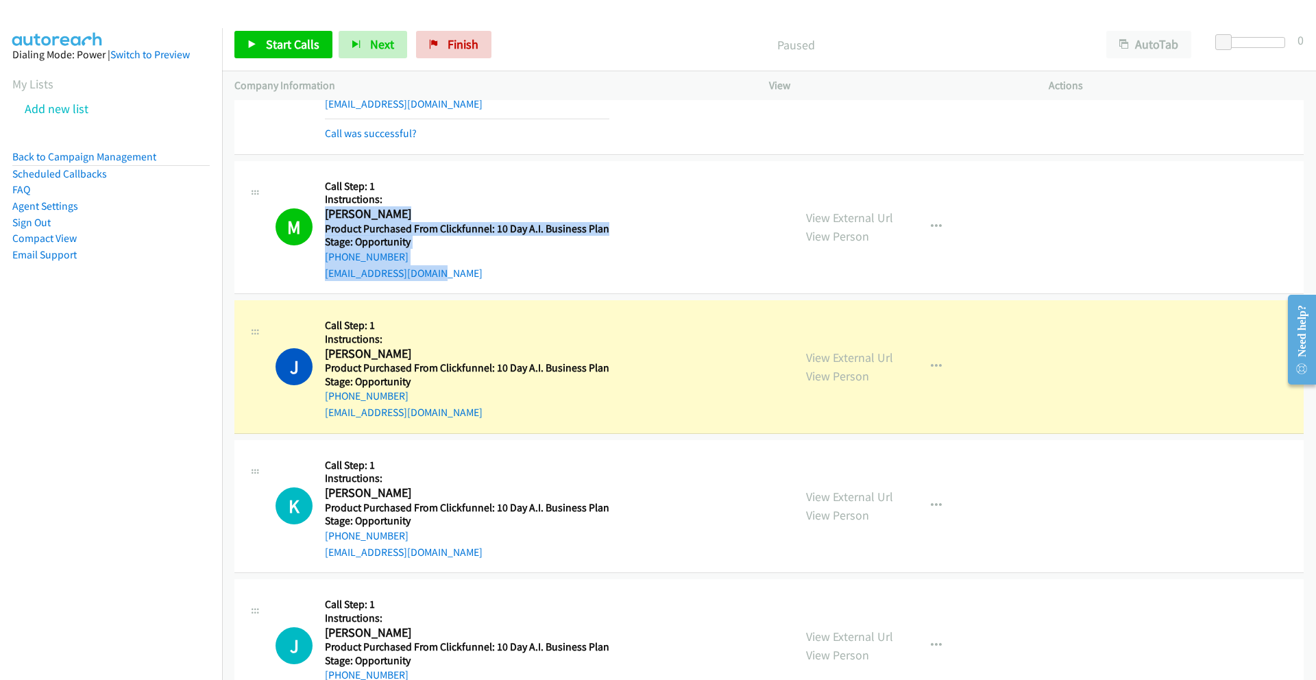
click at [326, 214] on h2 "Margarita Chacon" at bounding box center [465, 214] width 280 height 16
drag, startPoint x: 326, startPoint y: 214, endPoint x: 525, endPoint y: 274, distance: 207.8
click at [525, 274] on div "Callback Scheduled Call Step: 1 Instructions: Margarita Chacon America/Chicago …" at bounding box center [467, 227] width 285 height 108
copy div "Margarita Chacon America/Chicago Product Purchased From Clickfunnel: 10 Day A.I…"
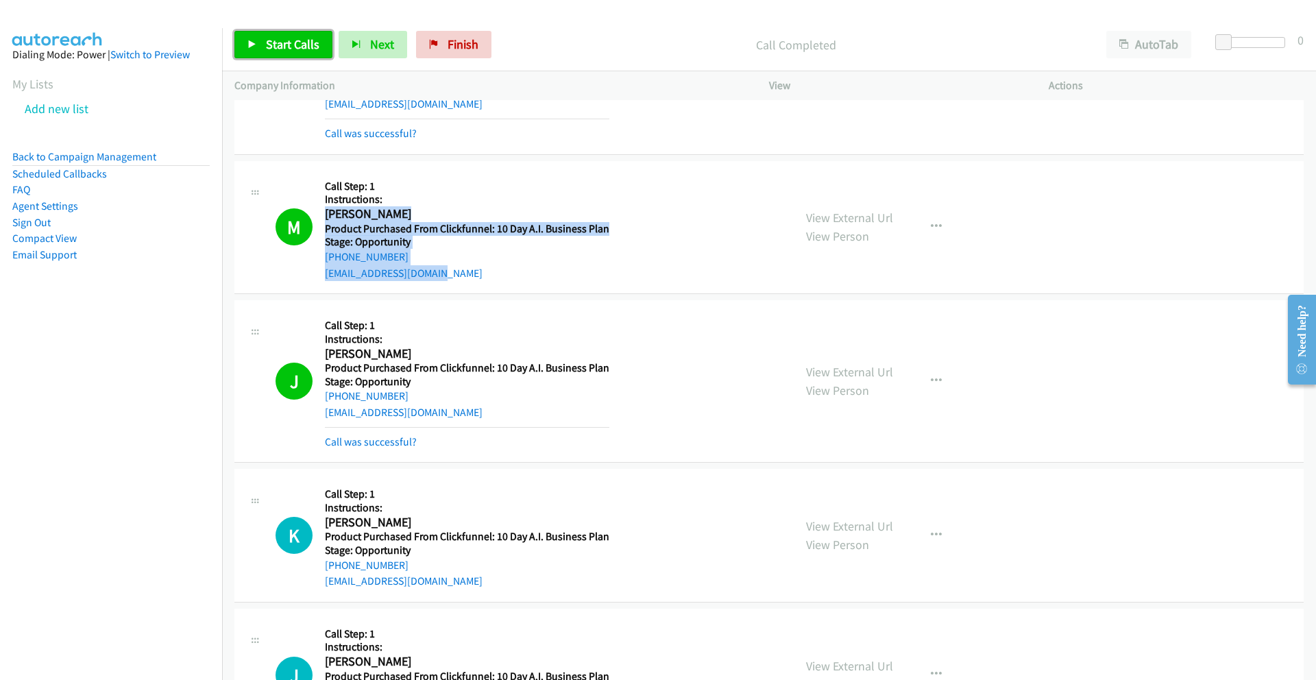
click at [292, 51] on span "Start Calls" at bounding box center [292, 44] width 53 height 16
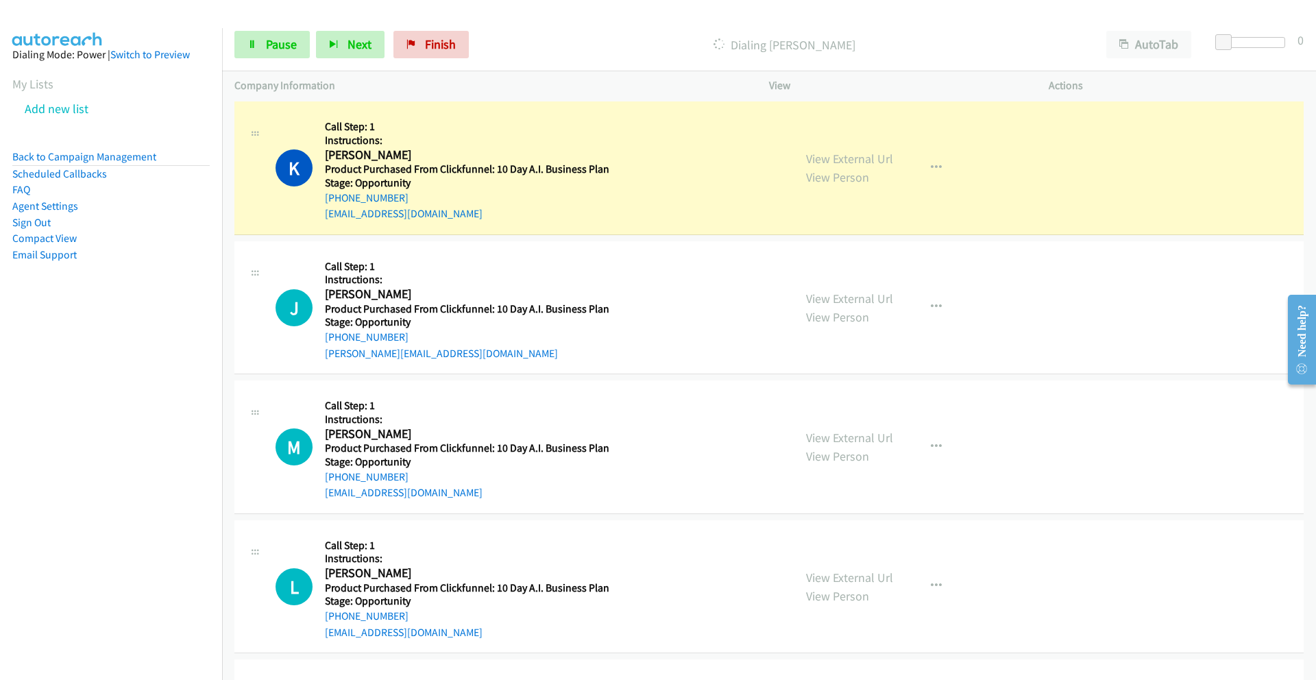
scroll to position [4527, 0]
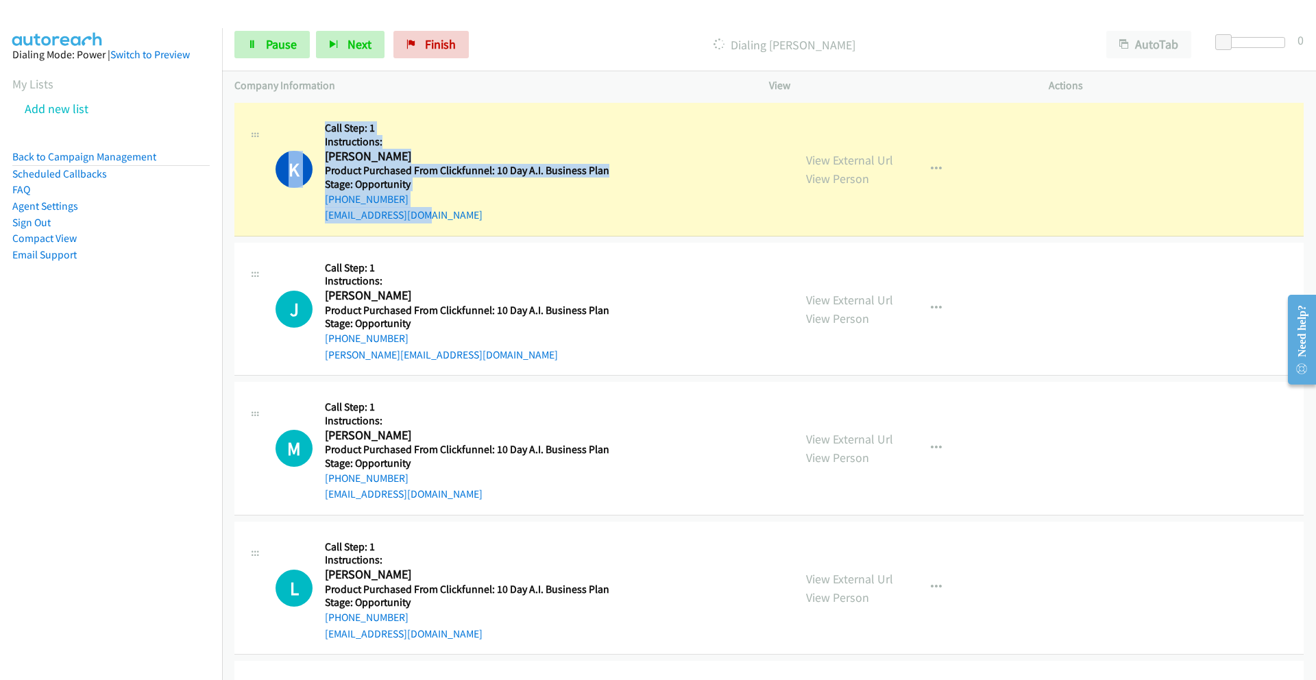
drag, startPoint x: 323, startPoint y: 151, endPoint x: 461, endPoint y: 210, distance: 150.8
click at [462, 214] on div "K Callback Scheduled Call Step: 1 Instructions: Karwanna Irving America/Los_Ang…" at bounding box center [529, 169] width 506 height 108
copy div "K Callback Scheduled Call Step: 1 Instructions: Karwanna Irving America/Los_Ang…"
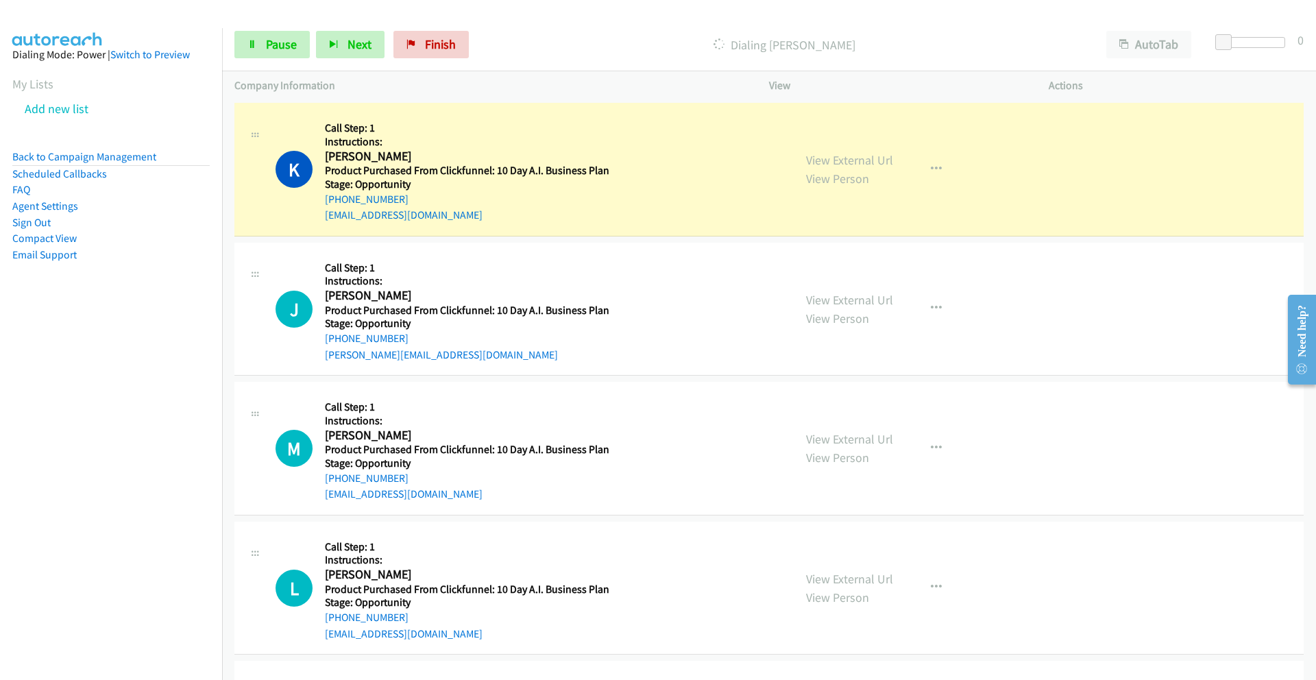
click at [650, 244] on div "J Callback Scheduled Call Step: 1 Instructions: Jerome D Roles America/New_York…" at bounding box center [769, 310] width 1070 height 134
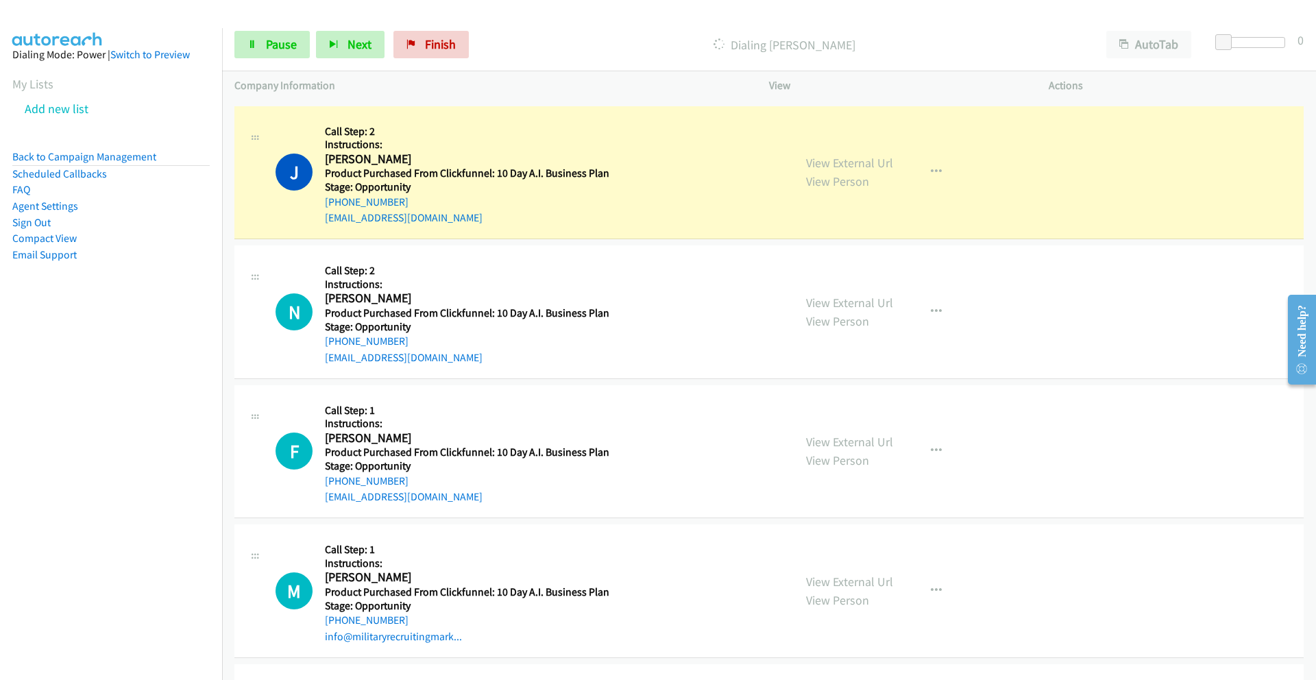
scroll to position [8914, 0]
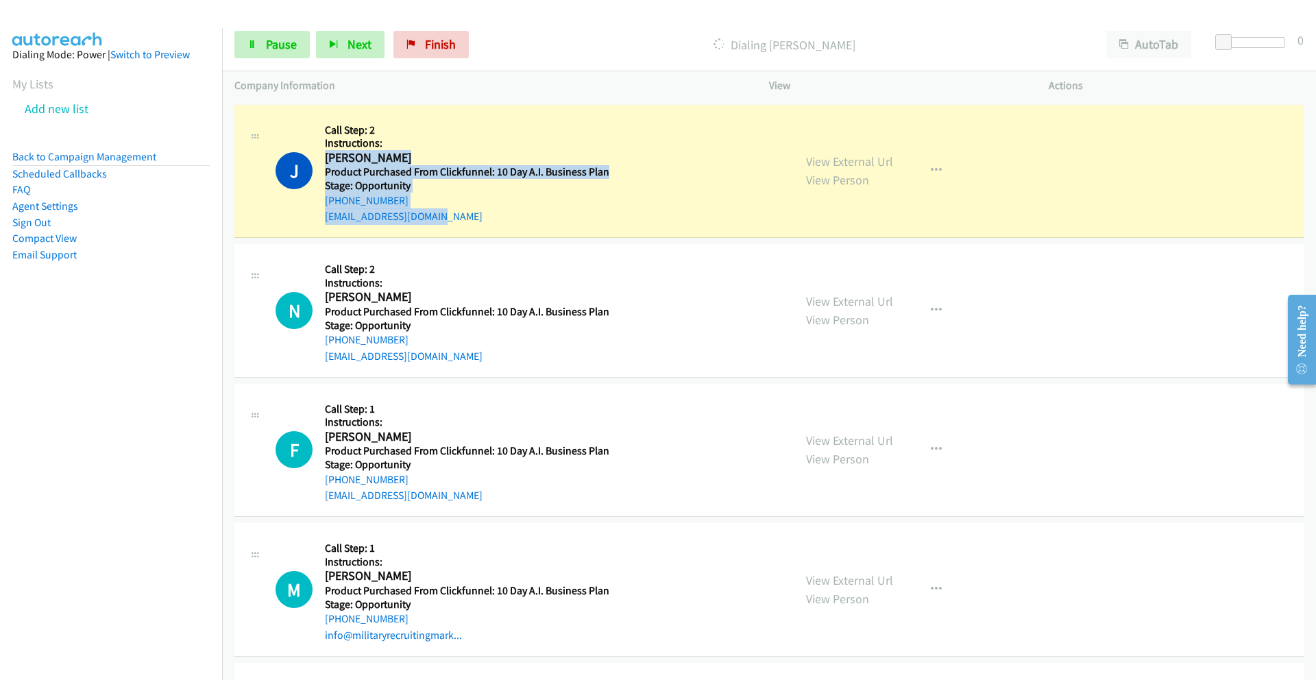
drag, startPoint x: 481, startPoint y: 218, endPoint x: 326, endPoint y: 162, distance: 164.8
click at [326, 160] on div "Callback Scheduled Call Step: 2 Instructions: Jeni Lewis America/Denver Product…" at bounding box center [467, 171] width 285 height 108
copy div "Jeni Lewis America/Denver Product Purchased From Clickfunnel: 10 Day A.I. Busin…"
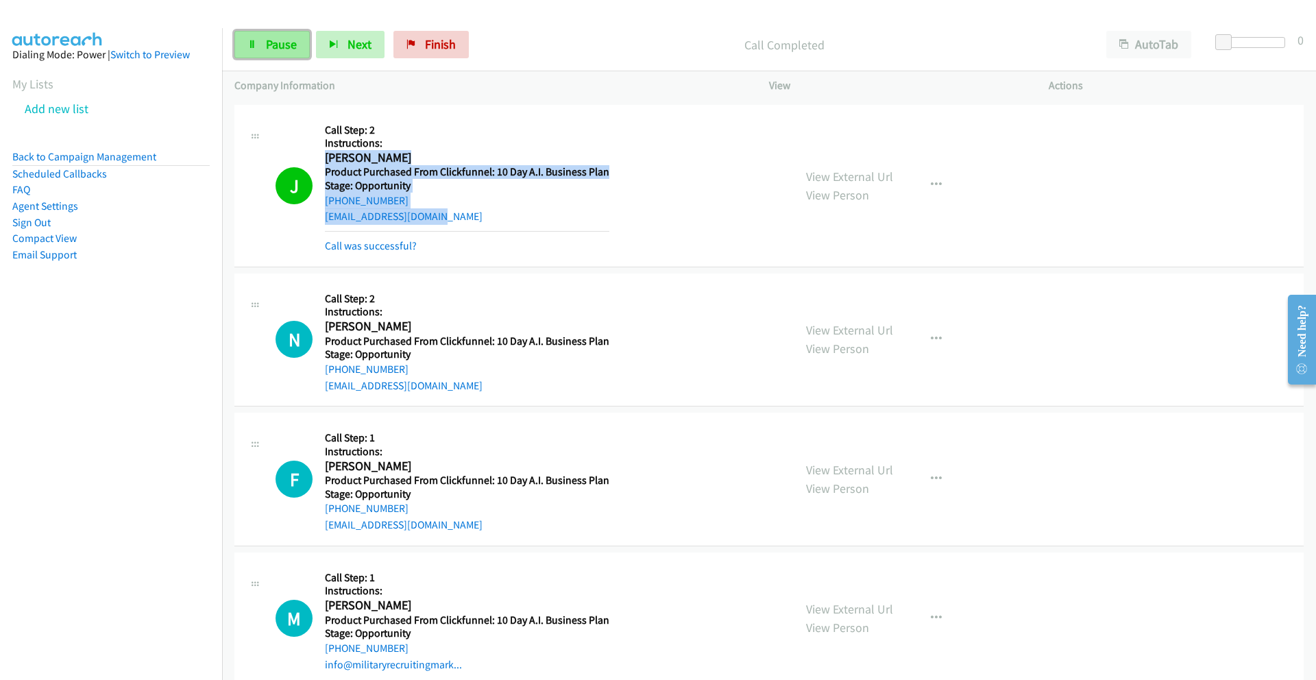
click at [279, 40] on span "Pause" at bounding box center [281, 44] width 31 height 16
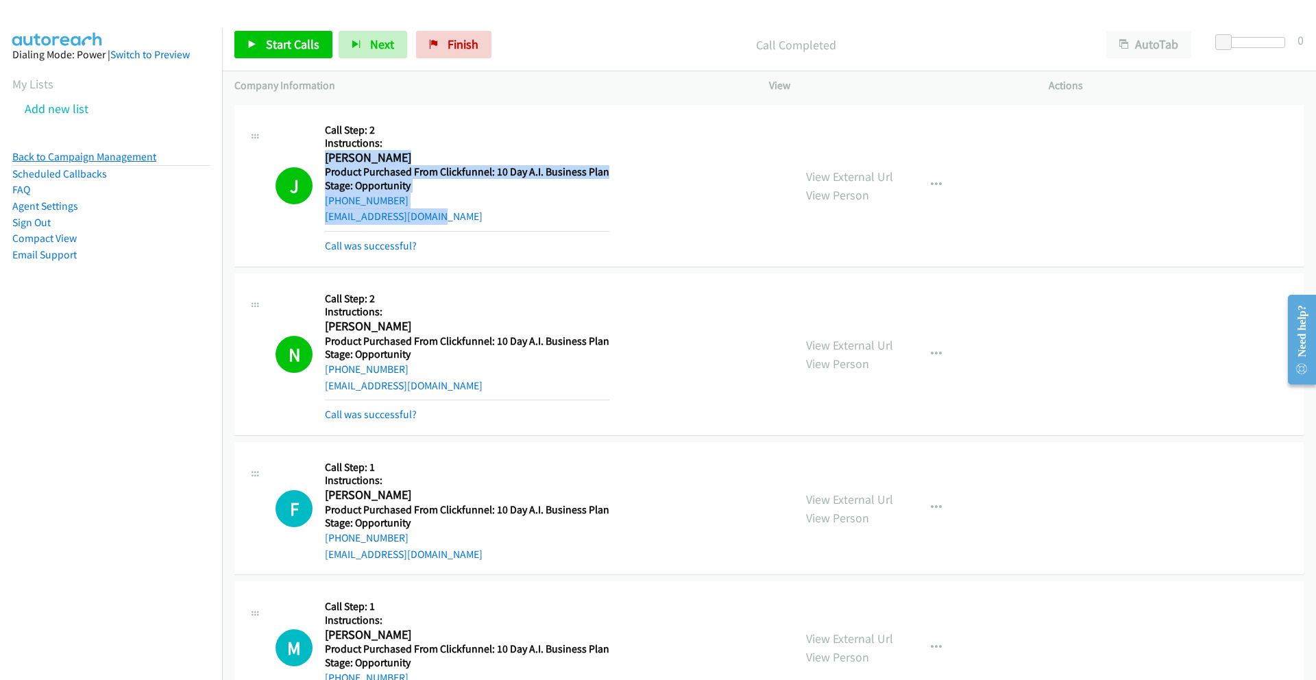
click at [89, 155] on link "Back to Campaign Management" at bounding box center [84, 156] width 144 height 13
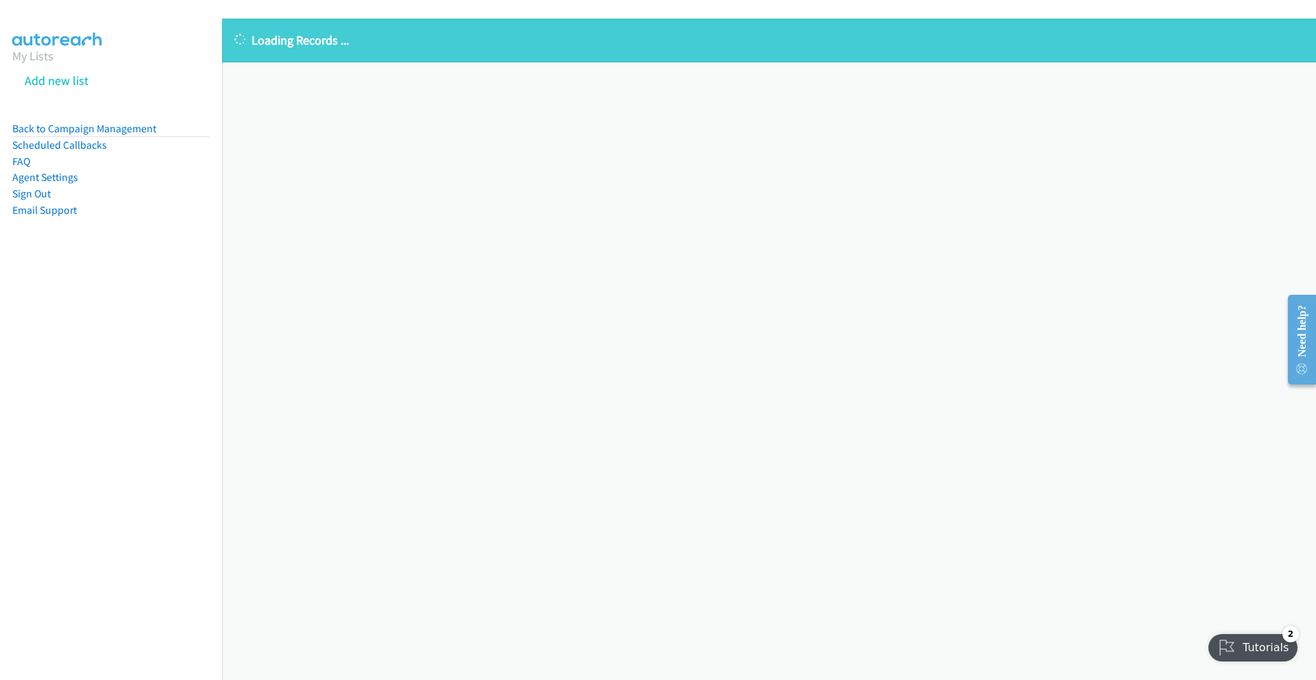
scroll to position [0, 12]
click at [77, 145] on link "Scheduled Callbacks" at bounding box center [48, 145] width 95 height 13
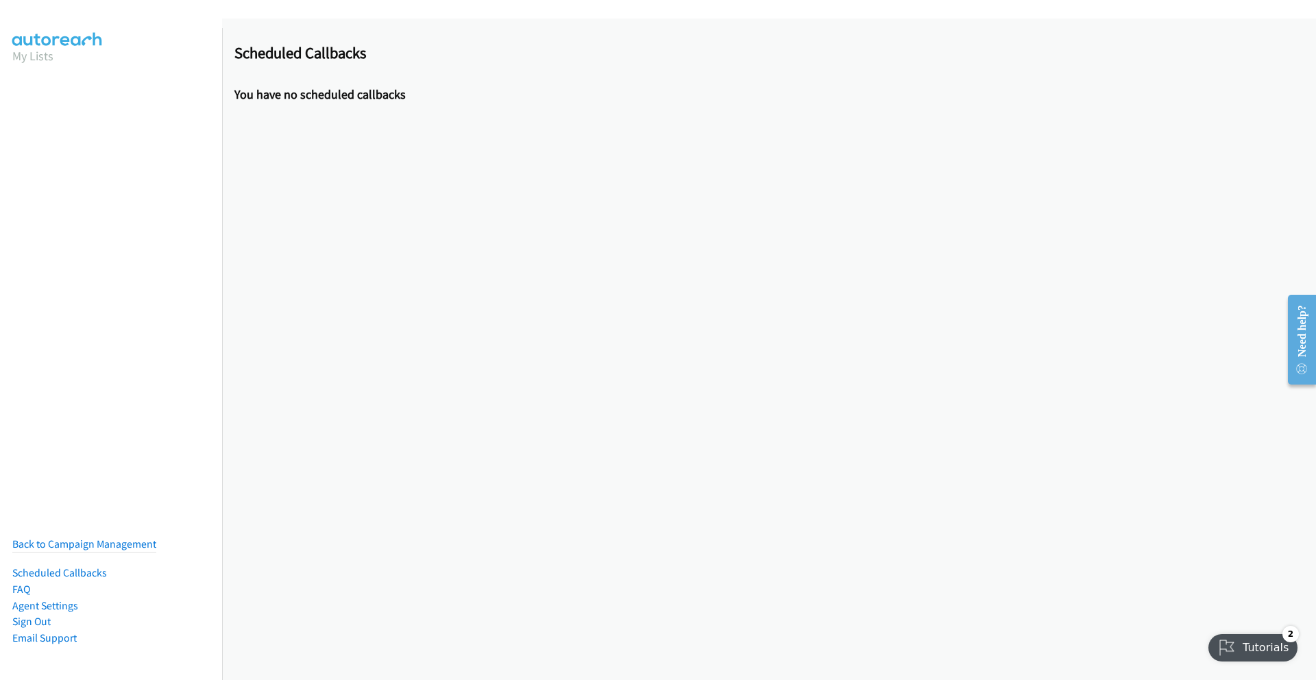
drag, startPoint x: 62, startPoint y: 533, endPoint x: 71, endPoint y: 524, distance: 12.6
click at [62, 538] on link "Back to Campaign Management" at bounding box center [84, 544] width 144 height 13
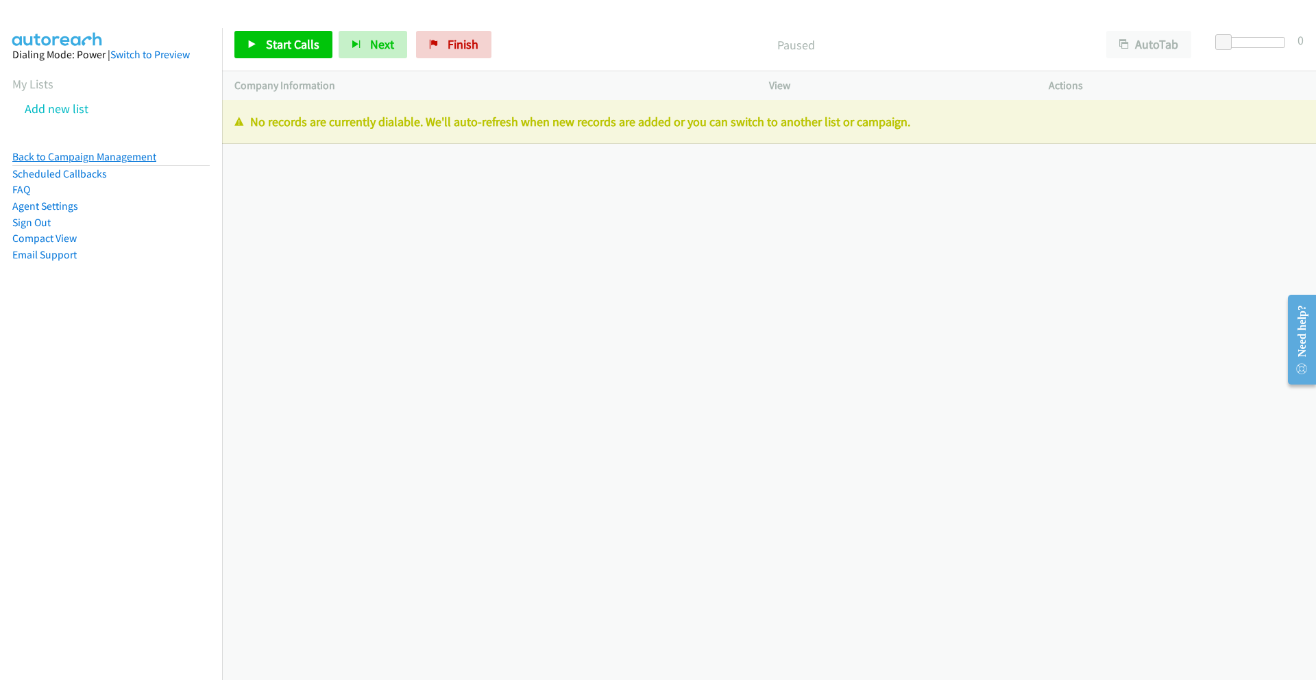
click at [114, 156] on link "Back to Campaign Management" at bounding box center [84, 156] width 144 height 13
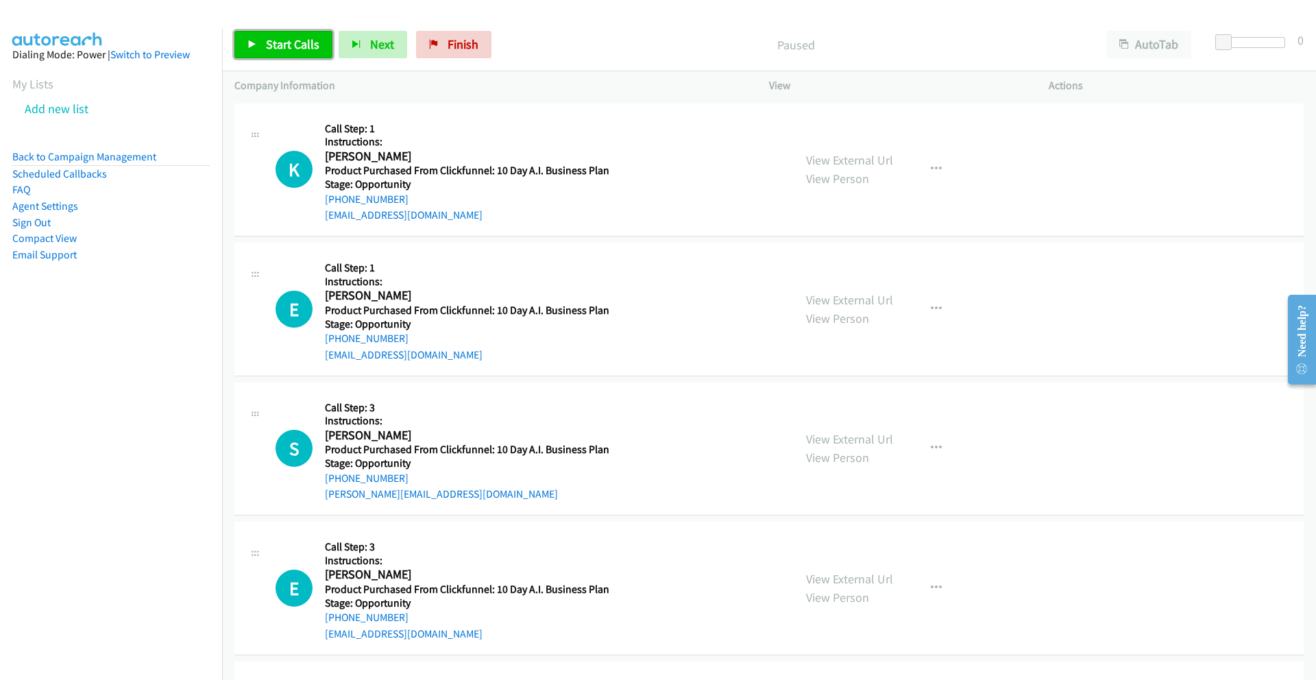
click at [266, 40] on span "Start Calls" at bounding box center [292, 44] width 53 height 16
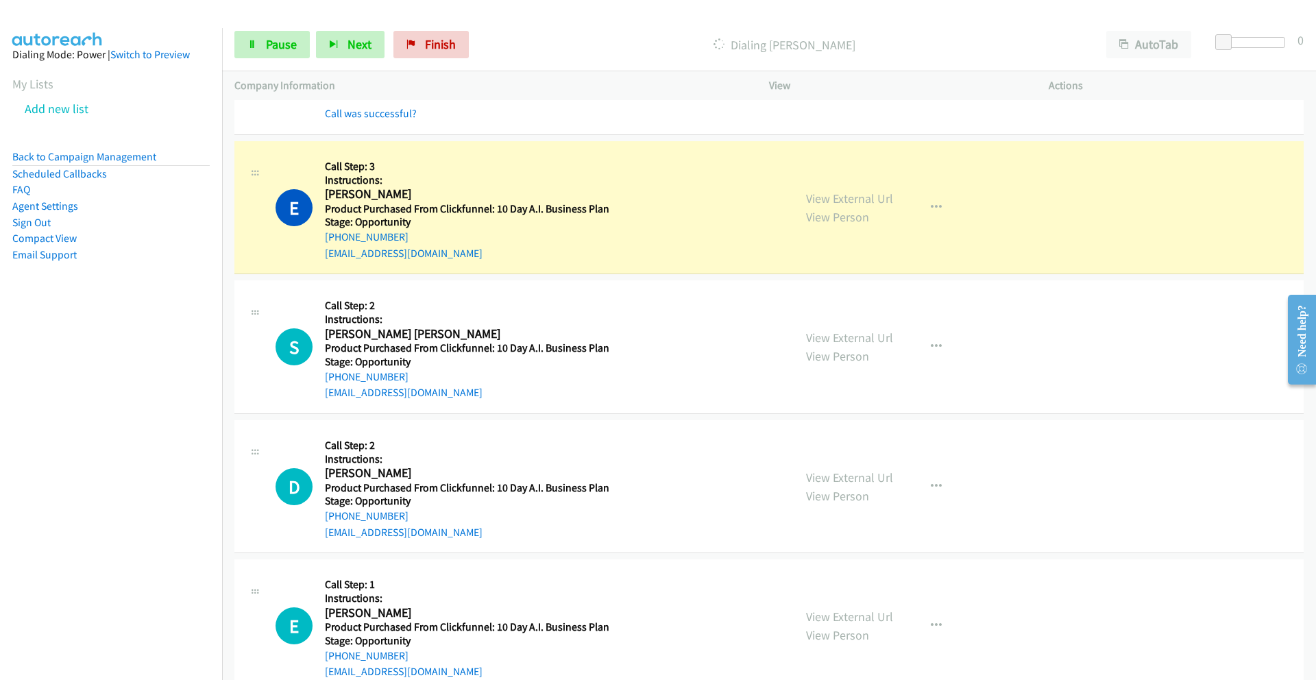
scroll to position [469, 0]
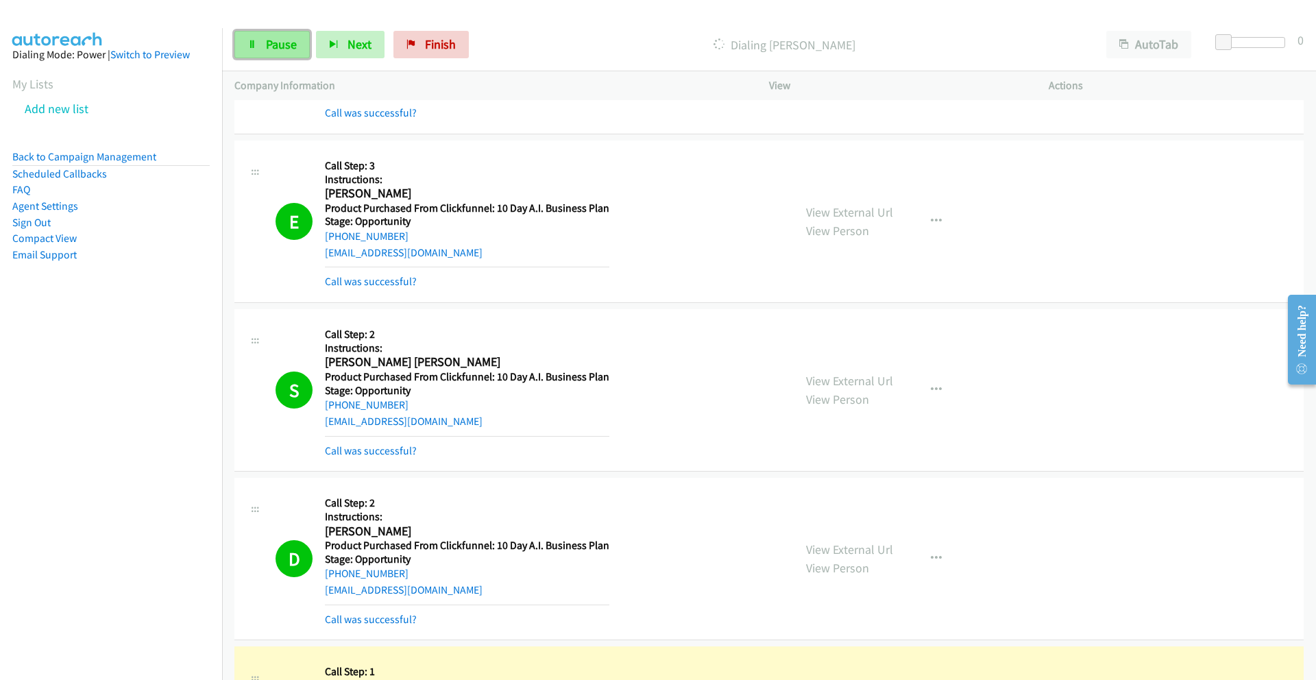
click at [278, 45] on span "Pause" at bounding box center [281, 44] width 31 height 16
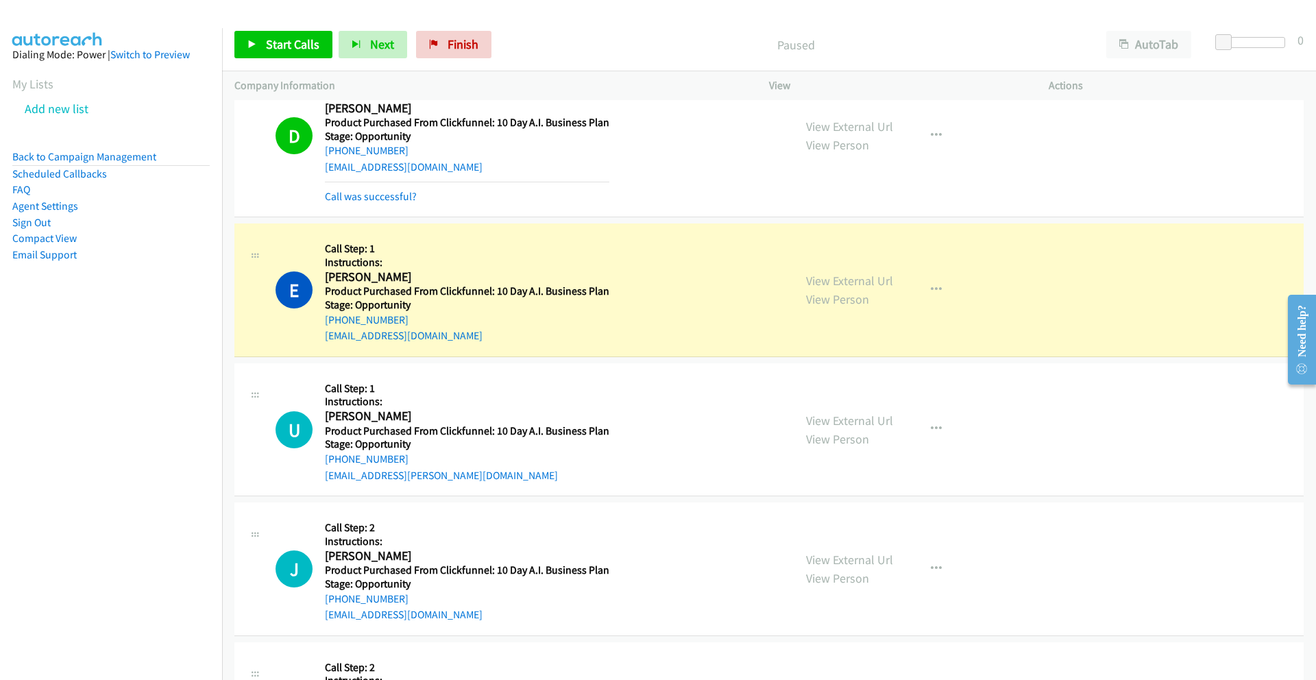
scroll to position [895, 0]
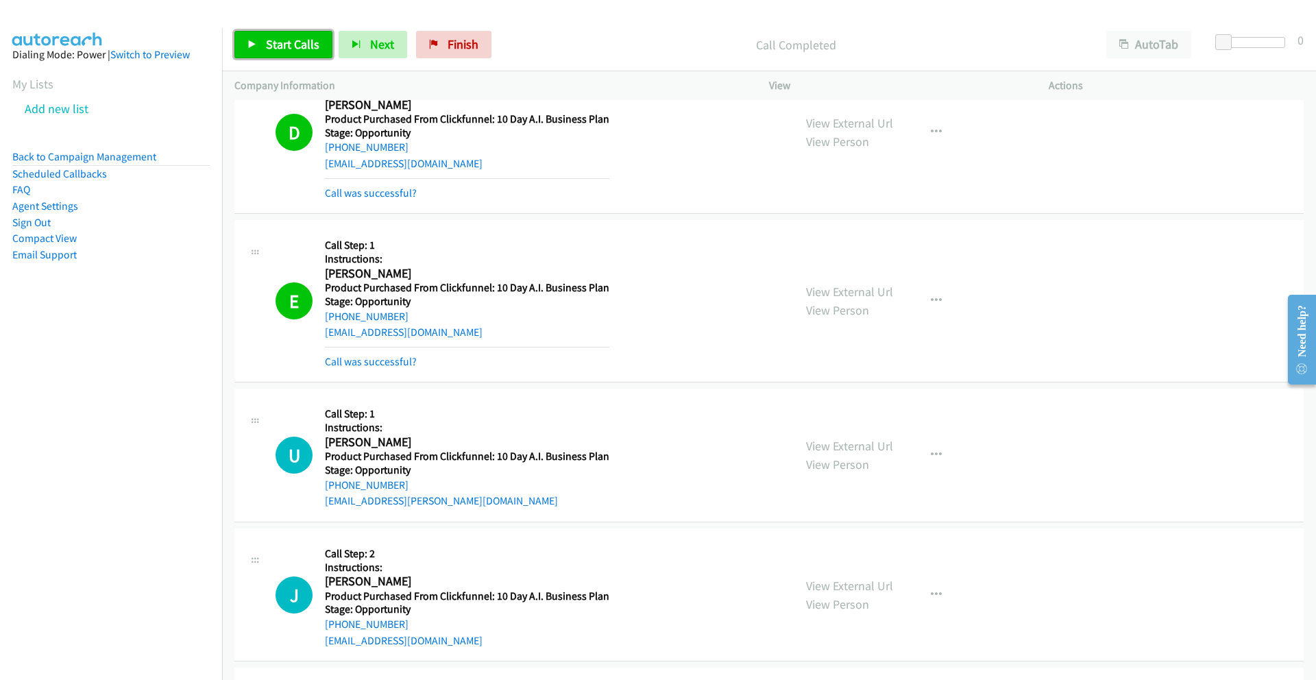
click at [287, 47] on span "Start Calls" at bounding box center [292, 44] width 53 height 16
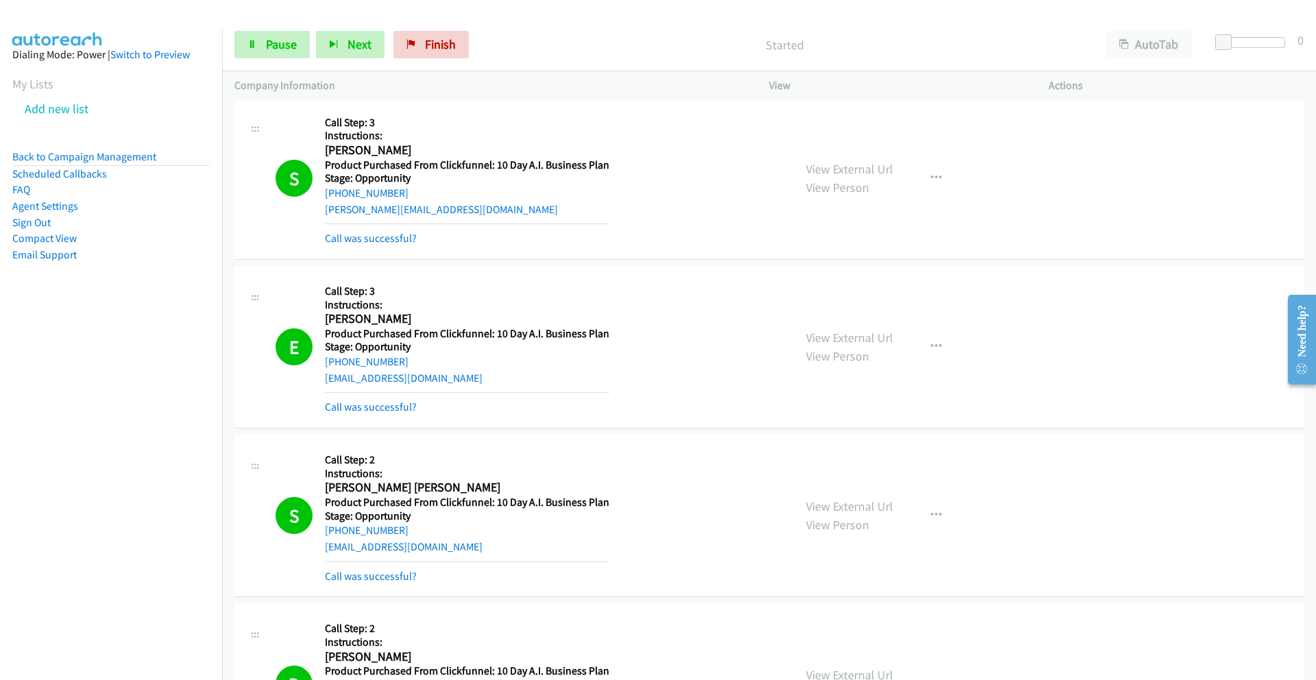
scroll to position [0, 0]
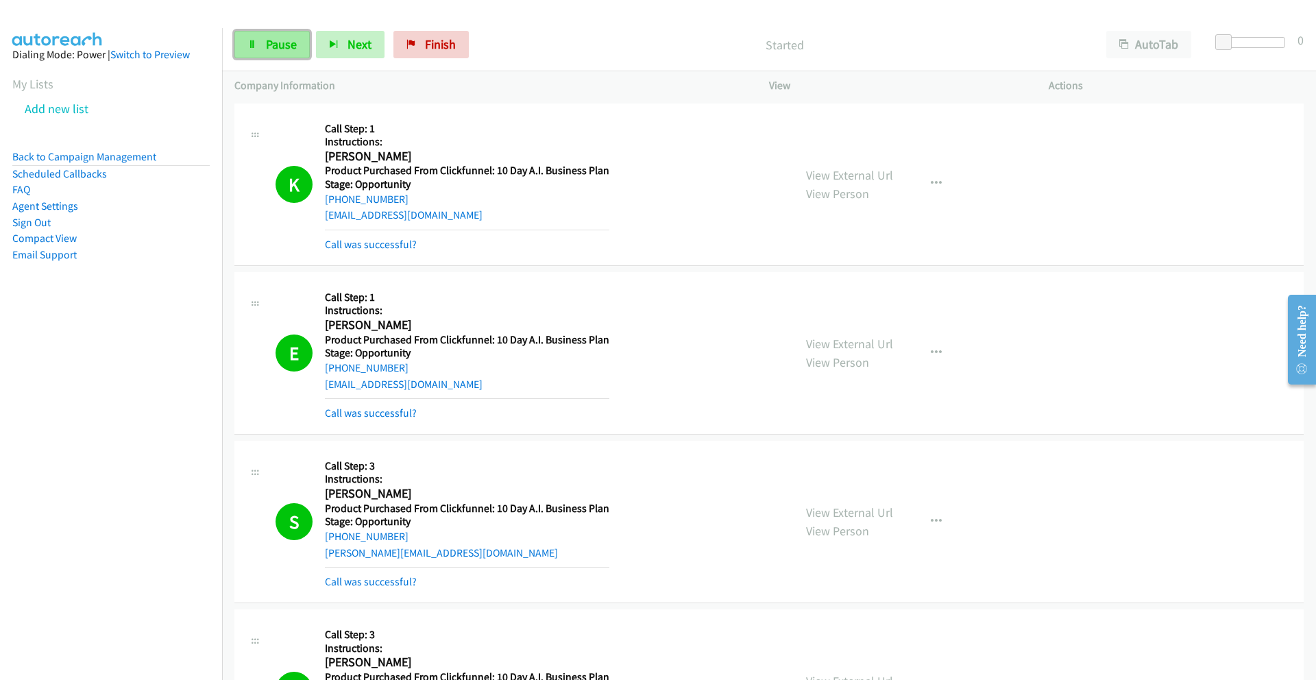
click at [278, 41] on span "Pause" at bounding box center [281, 44] width 31 height 16
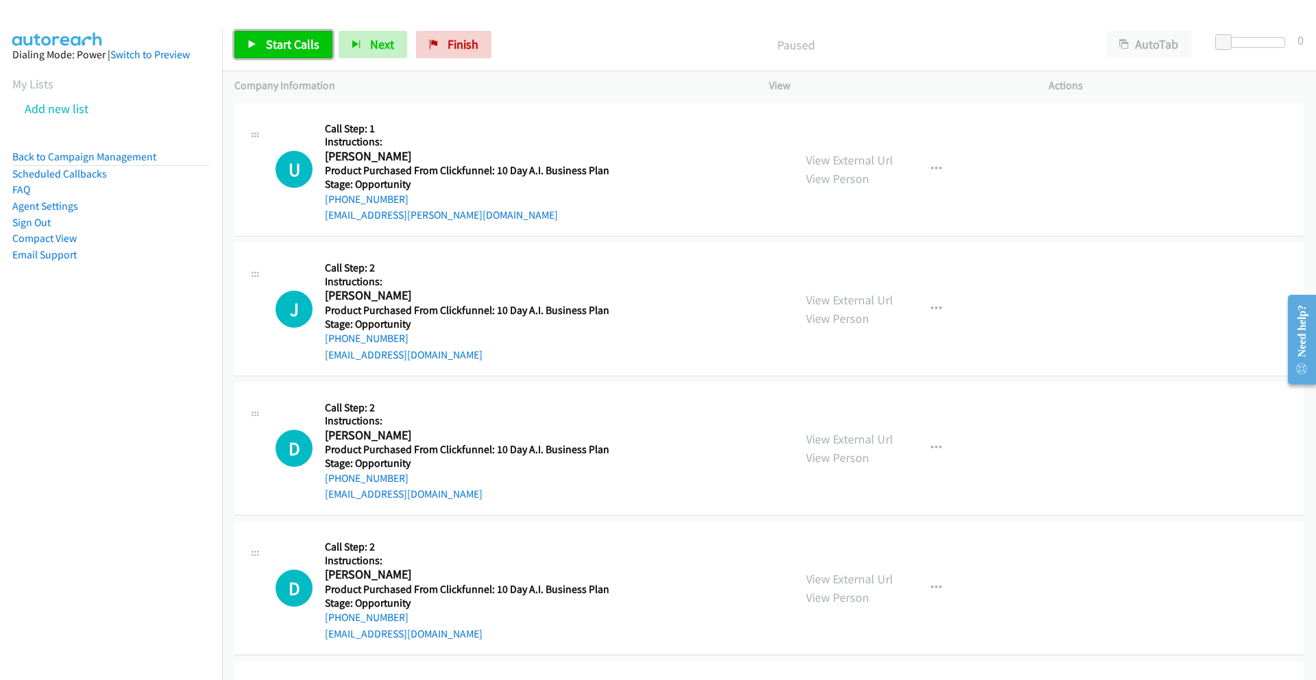
click at [292, 36] on span "Start Calls" at bounding box center [292, 44] width 53 height 16
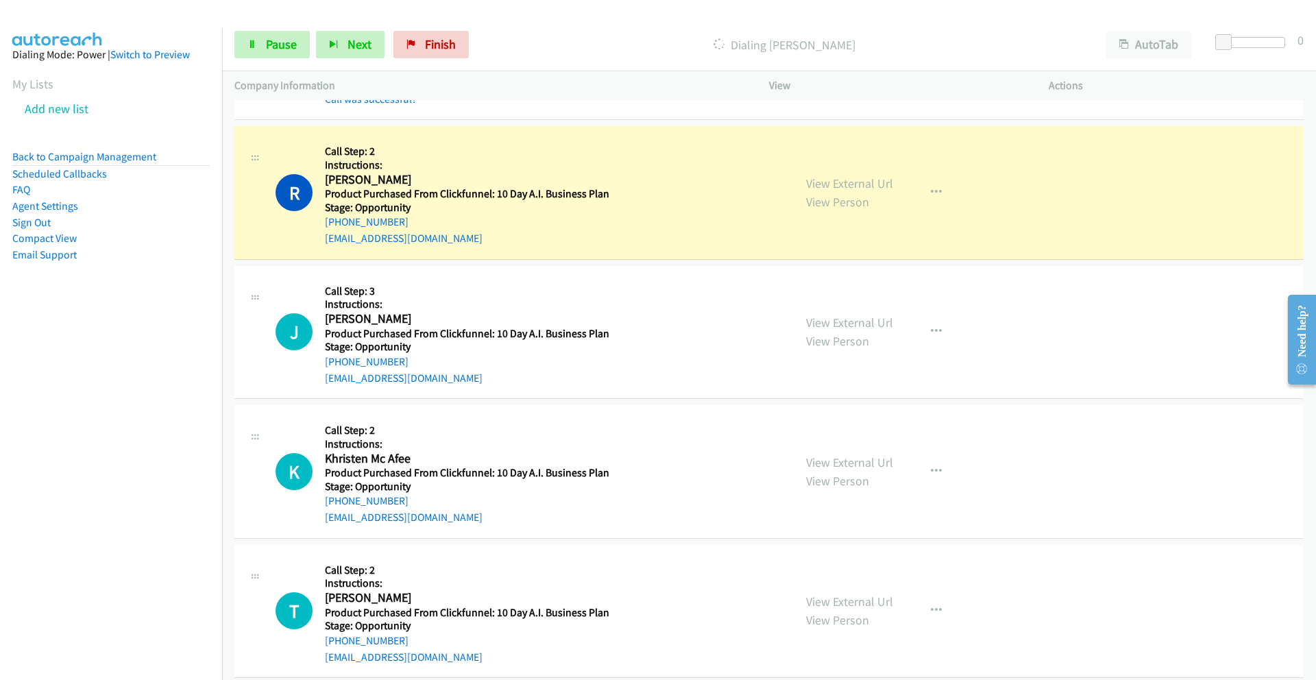
scroll to position [830, 0]
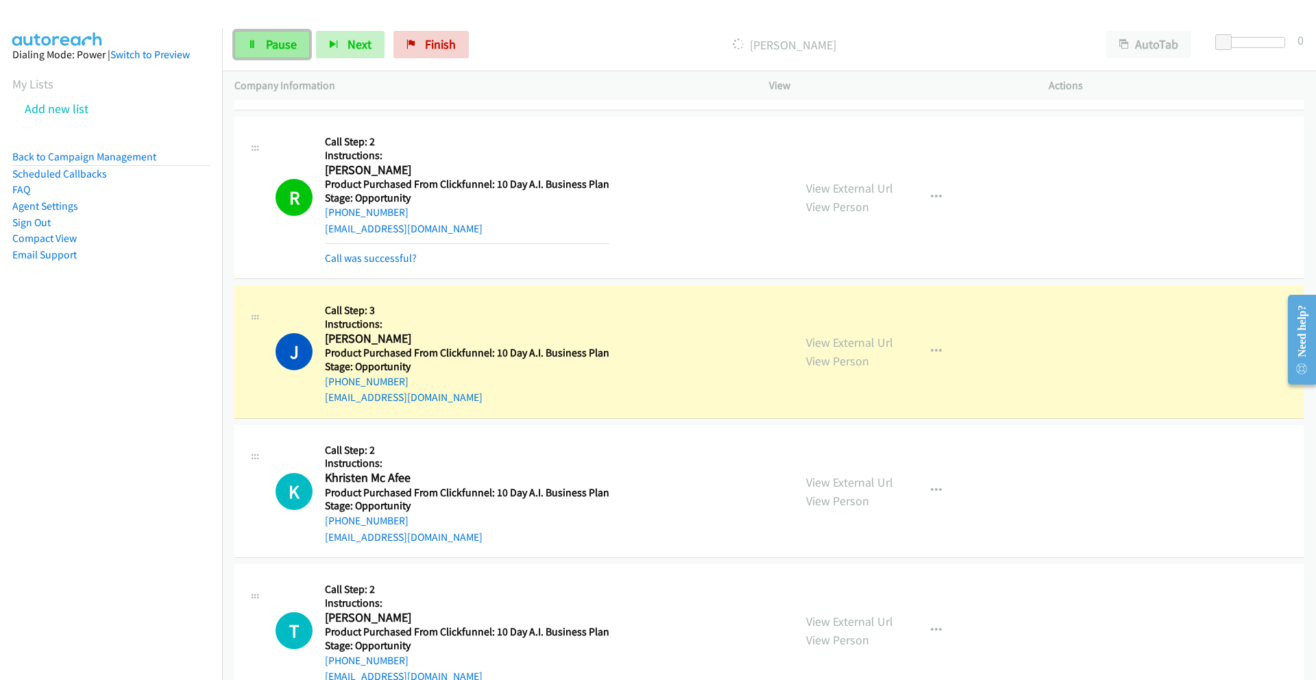
click at [266, 45] on span "Pause" at bounding box center [281, 44] width 31 height 16
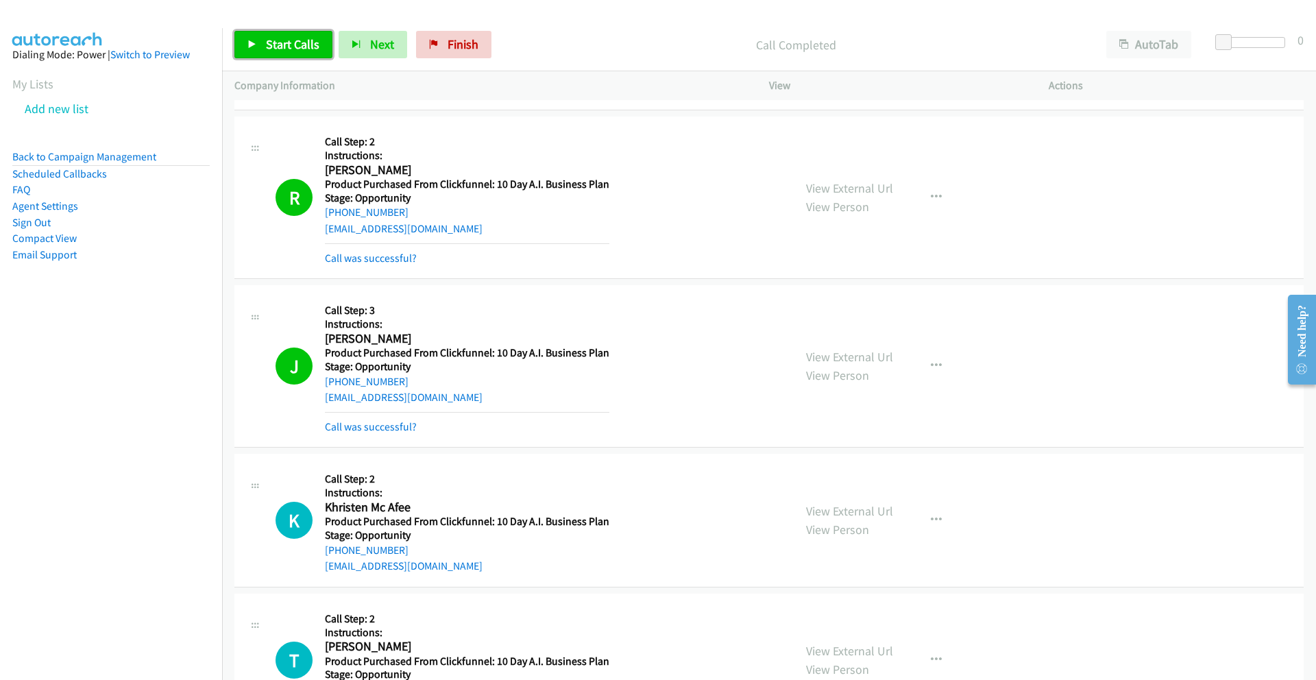
click at [270, 43] on span "Start Calls" at bounding box center [292, 44] width 53 height 16
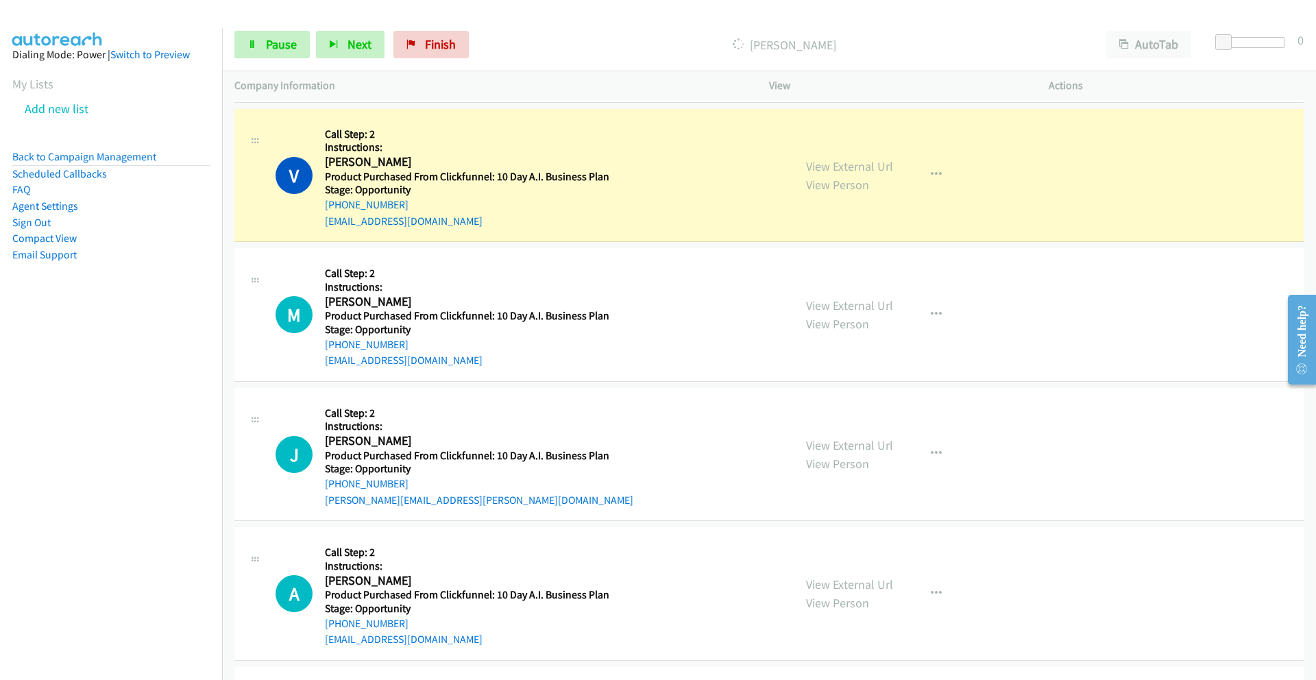
scroll to position [1687, 0]
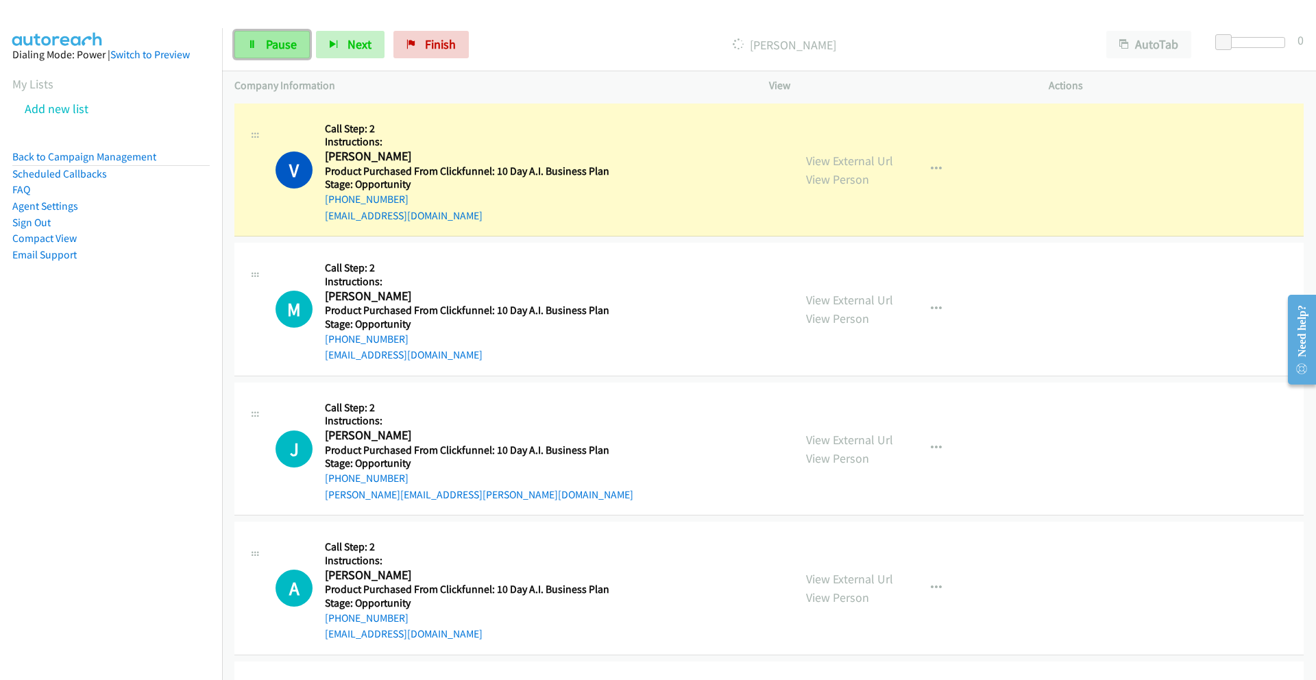
click at [282, 46] on span "Pause" at bounding box center [281, 44] width 31 height 16
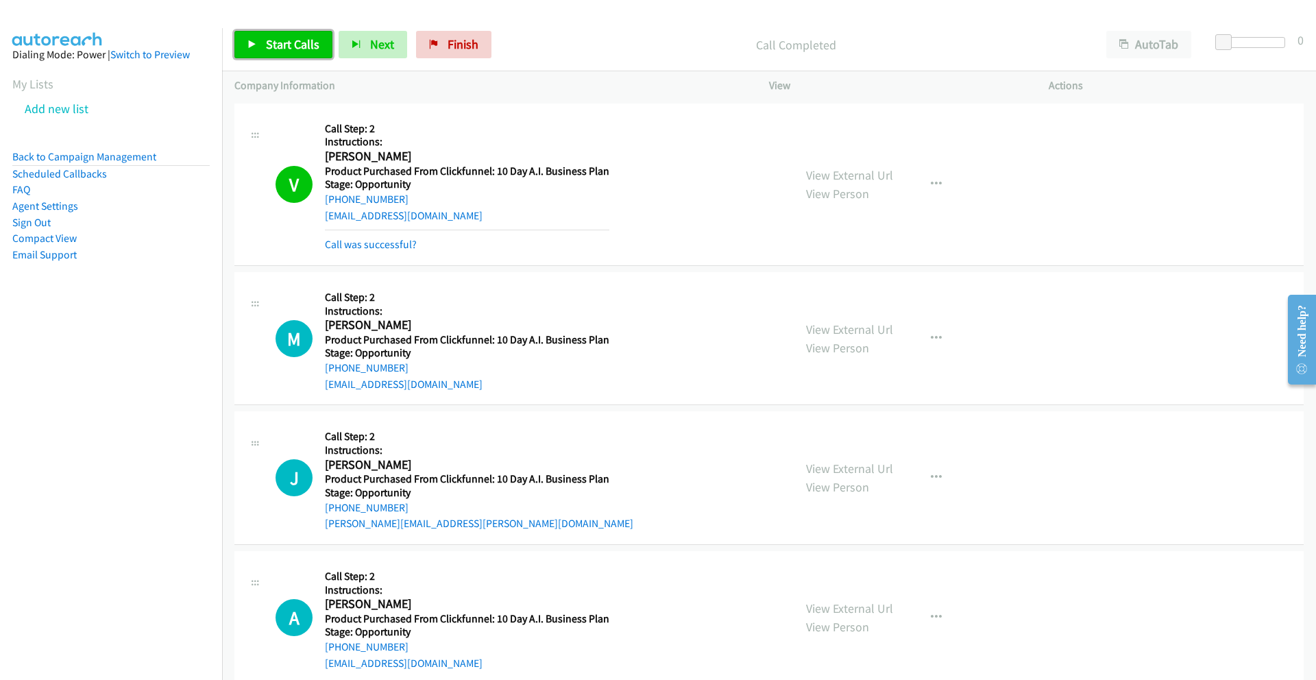
click at [279, 43] on span "Start Calls" at bounding box center [292, 44] width 53 height 16
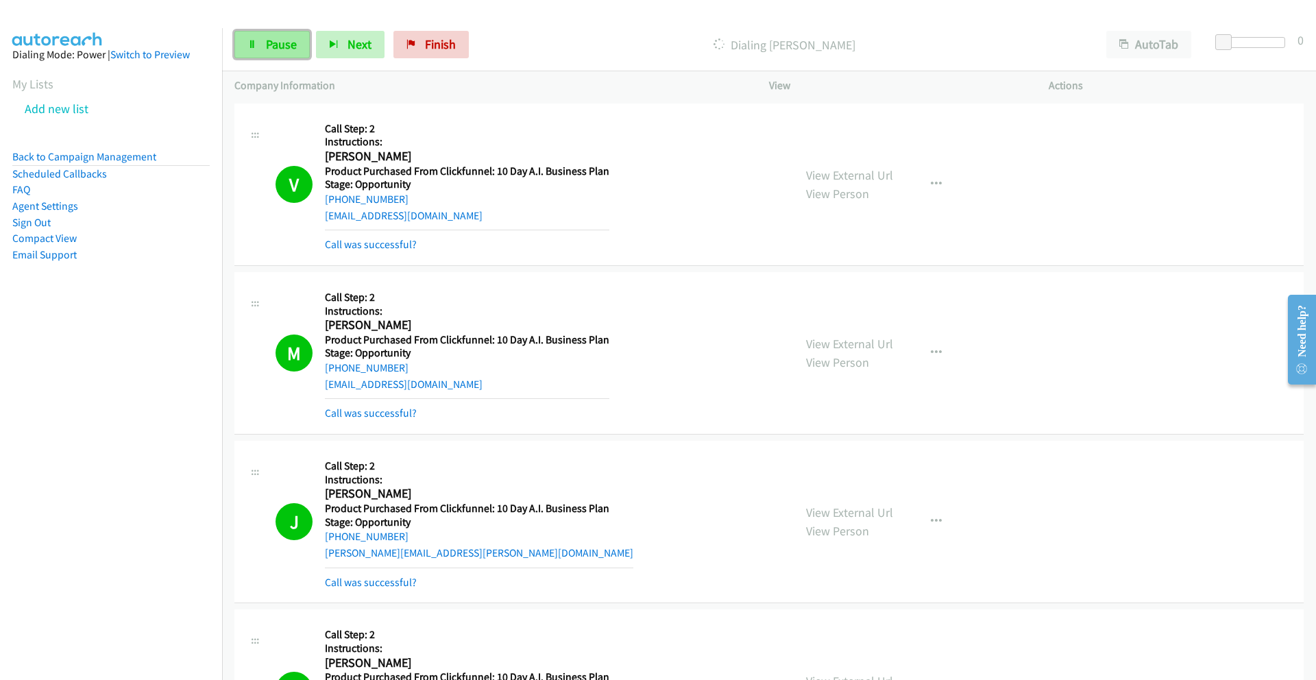
click at [262, 43] on link "Pause" at bounding box center [271, 44] width 75 height 27
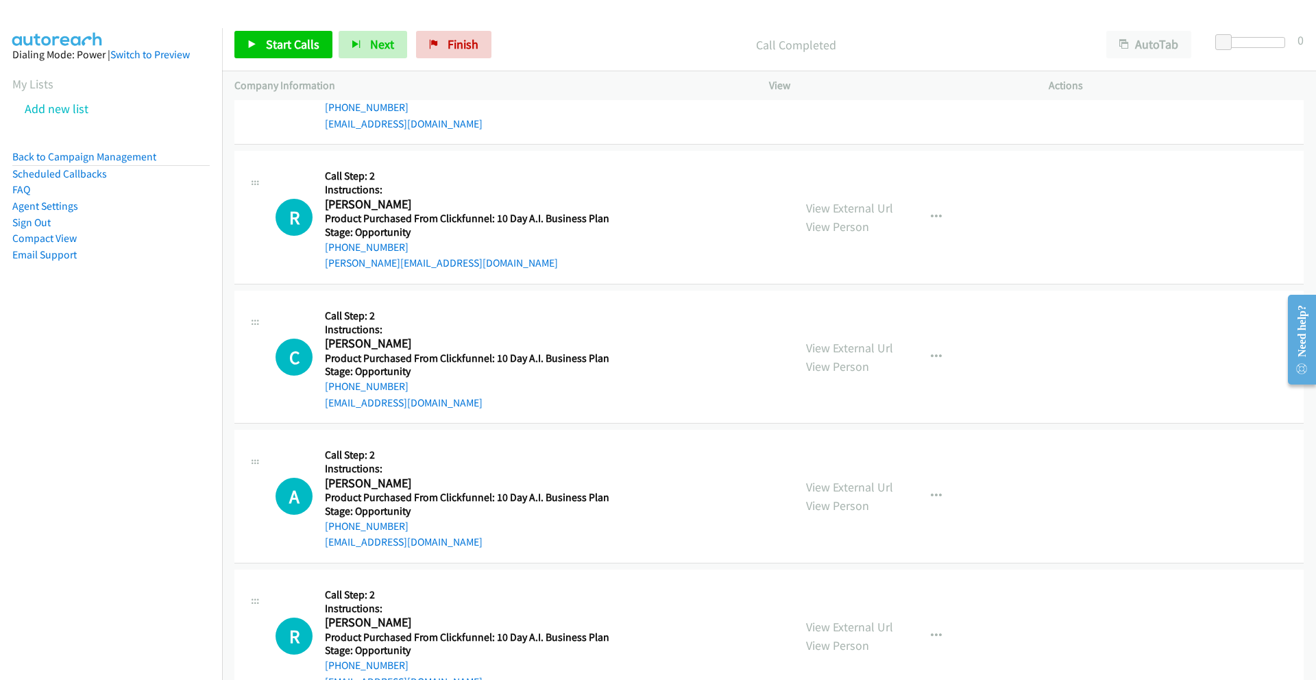
scroll to position [2767, 0]
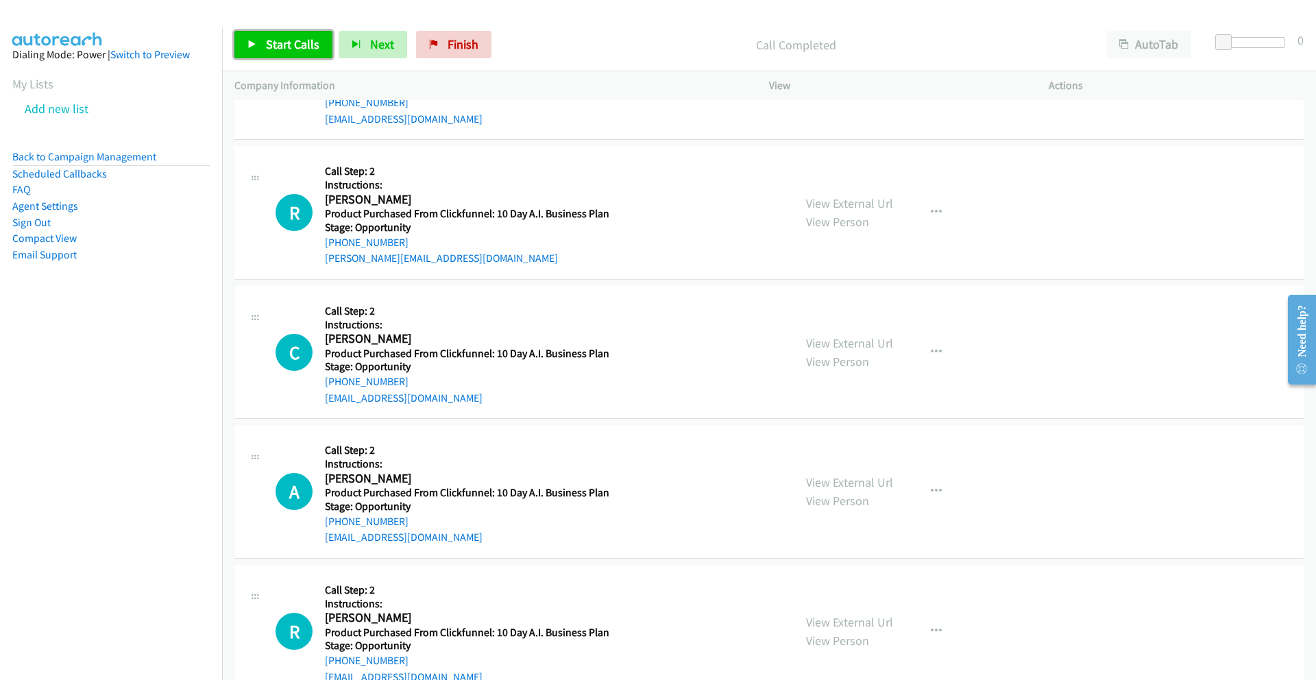
click at [285, 41] on span "Start Calls" at bounding box center [292, 44] width 53 height 16
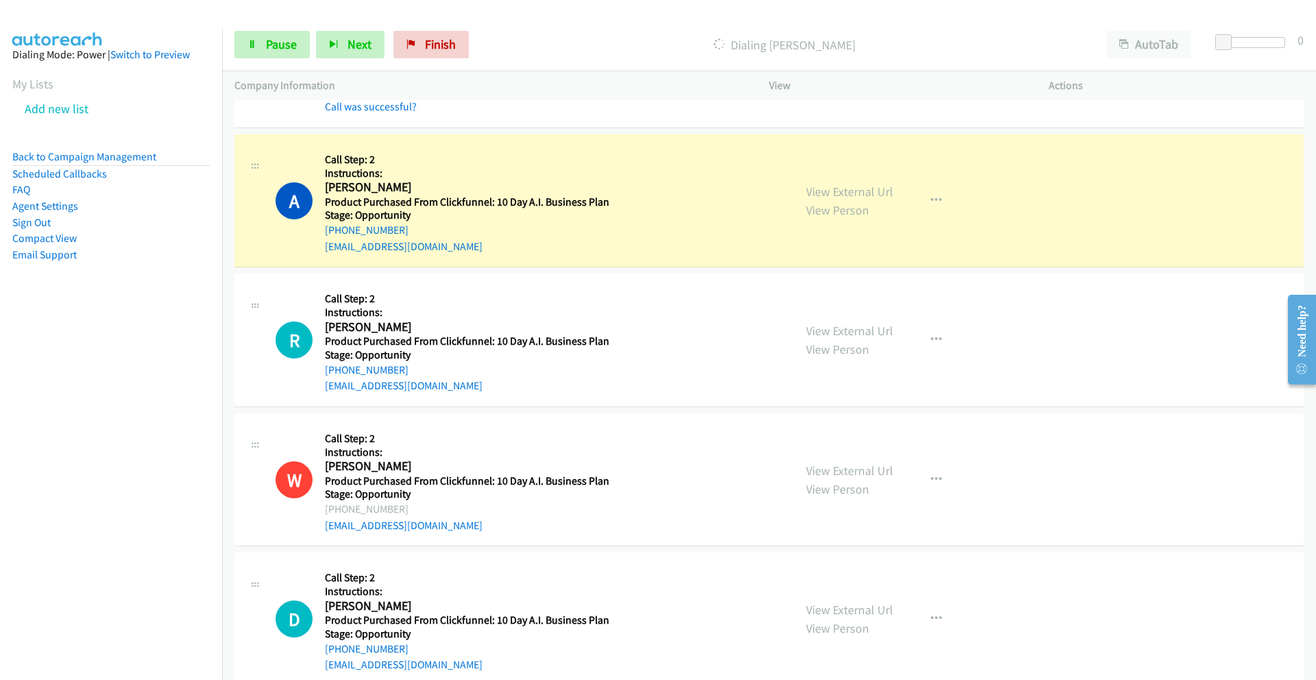
scroll to position [3217, 0]
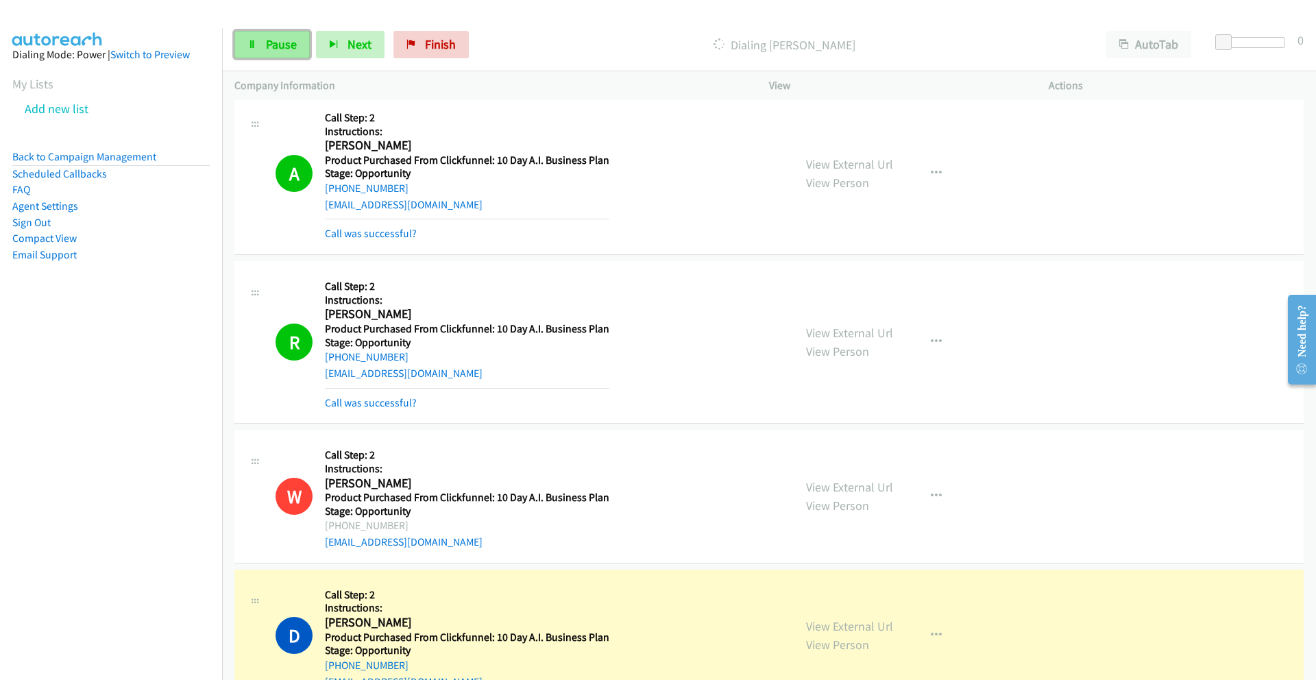
click at [285, 40] on span "Pause" at bounding box center [281, 44] width 31 height 16
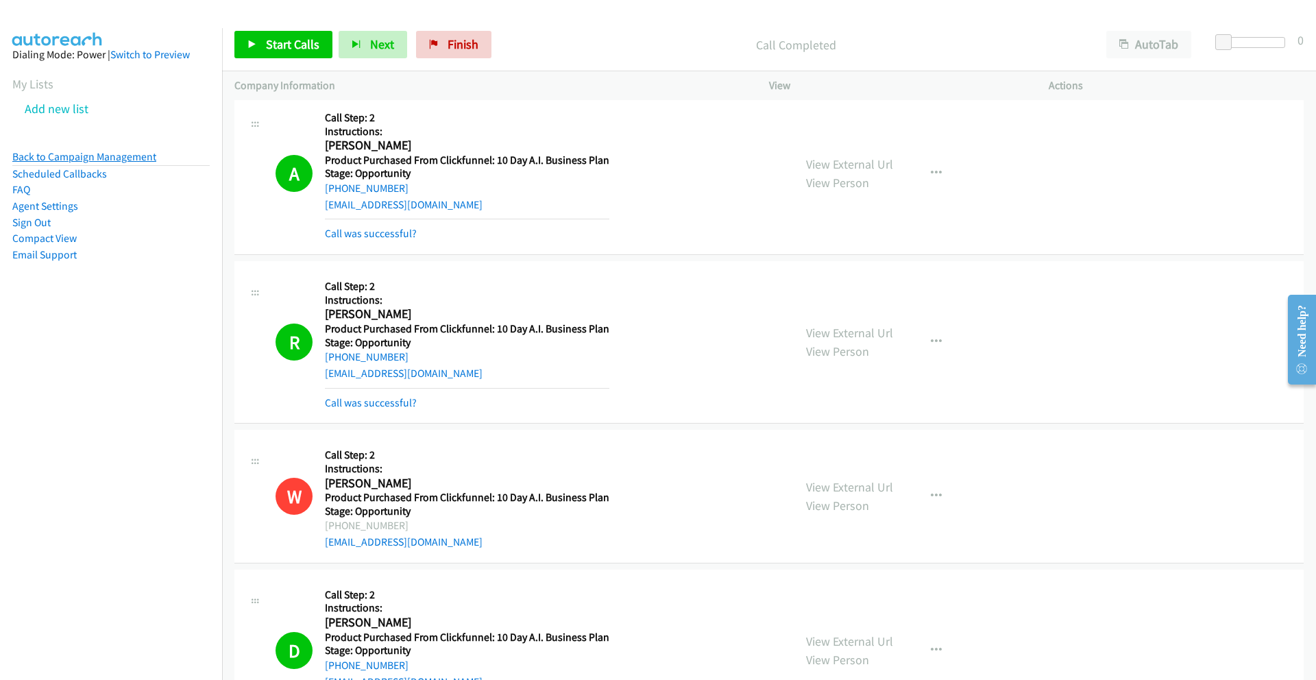
click at [126, 155] on link "Back to Campaign Management" at bounding box center [84, 156] width 144 height 13
